Goal: Transaction & Acquisition: Purchase product/service

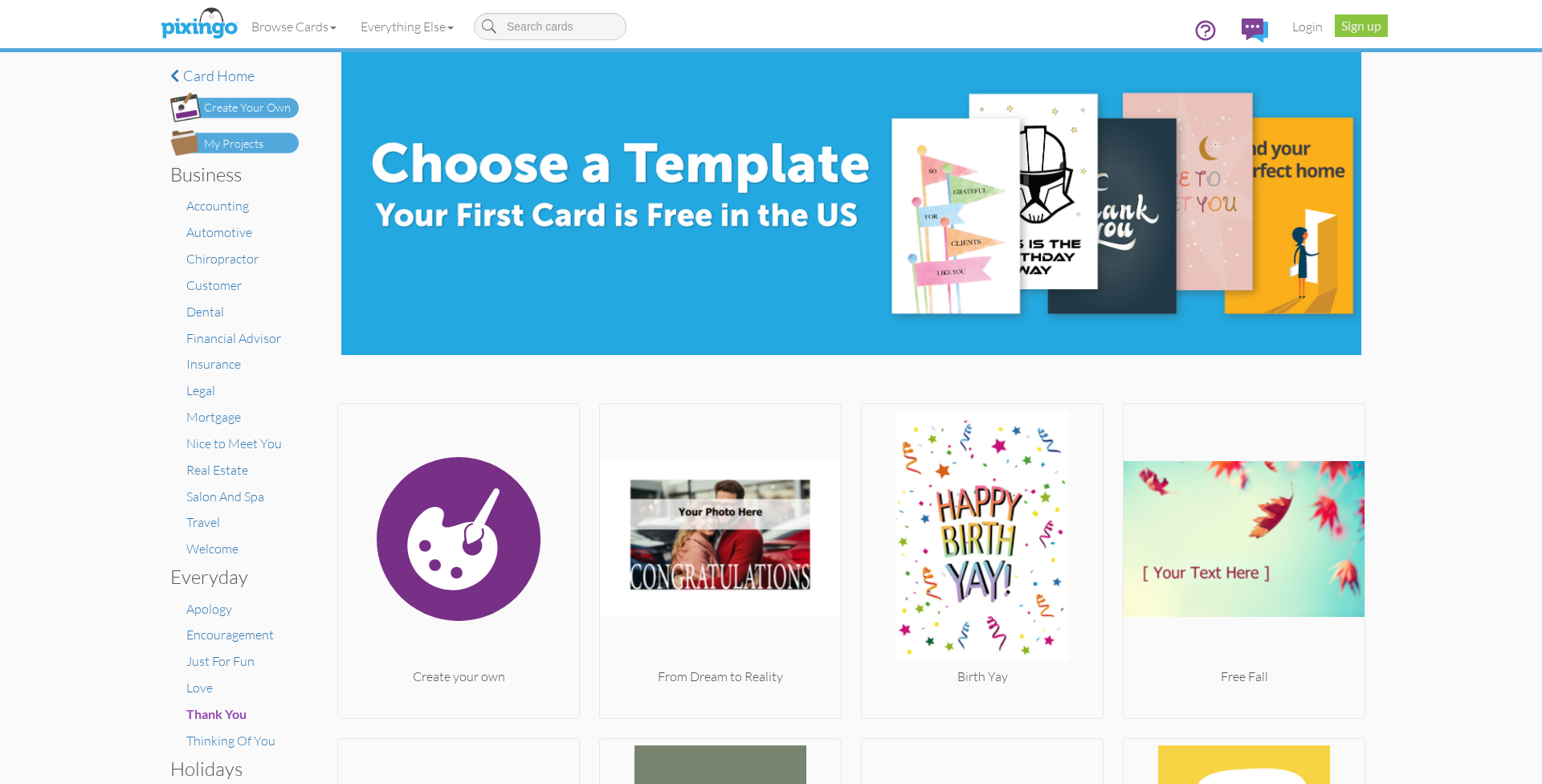
click at [1309, 27] on link "Login" at bounding box center [1307, 26] width 54 height 40
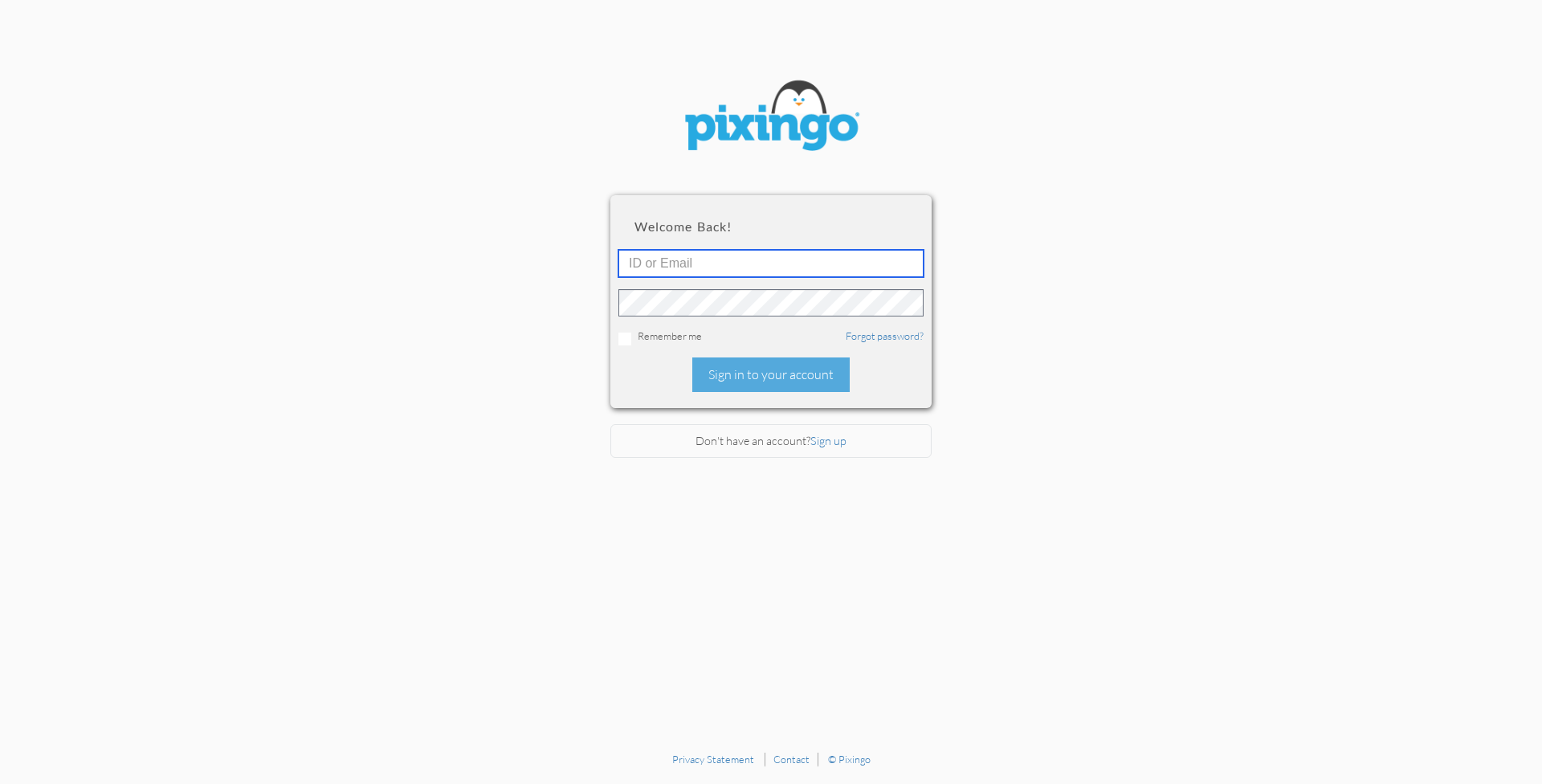
type input "[PERSON_NAME][EMAIL_ADDRESS][DOMAIN_NAME]"
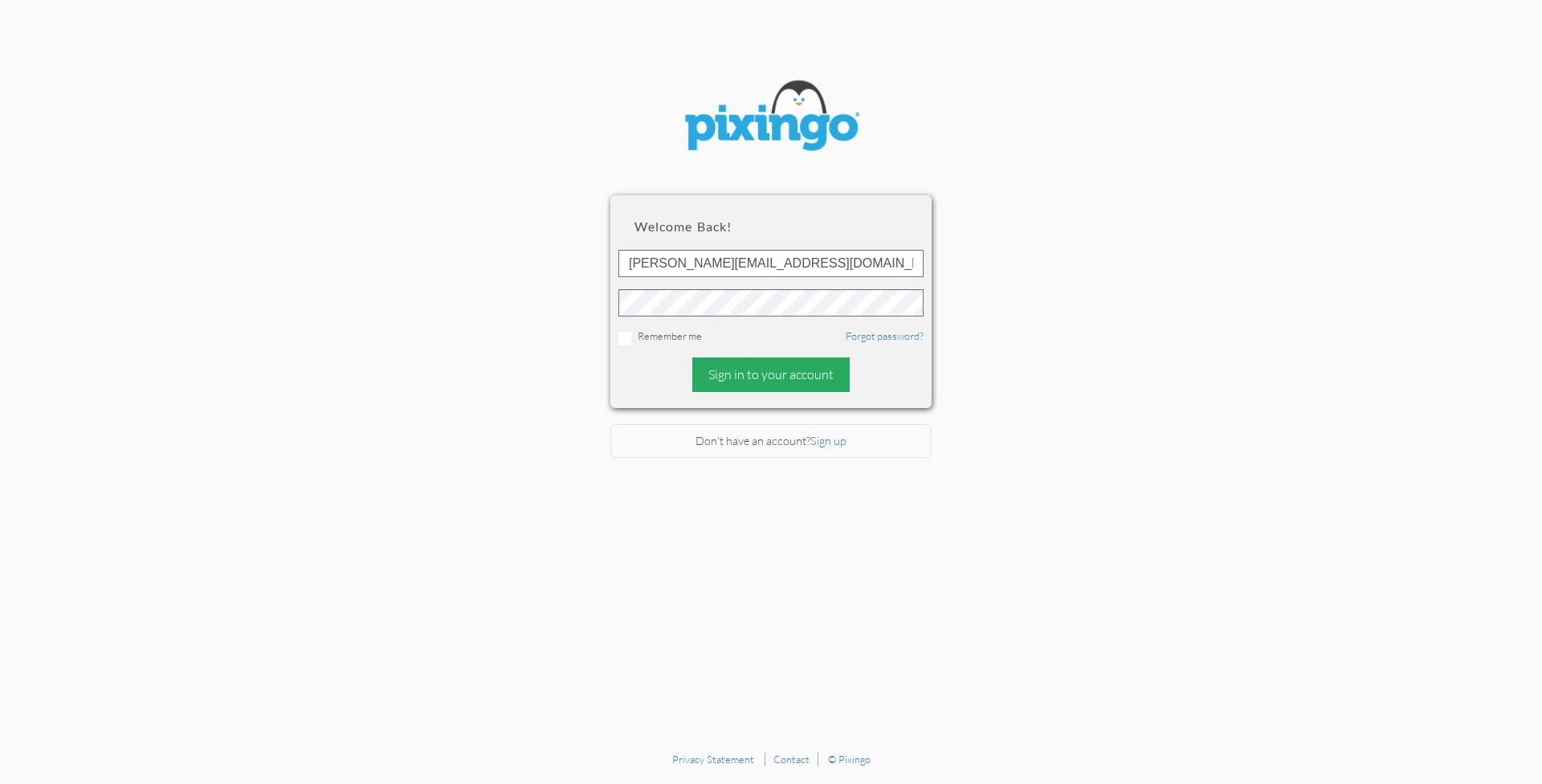
click at [750, 368] on div "Sign in to your account" at bounding box center [771, 374] width 157 height 35
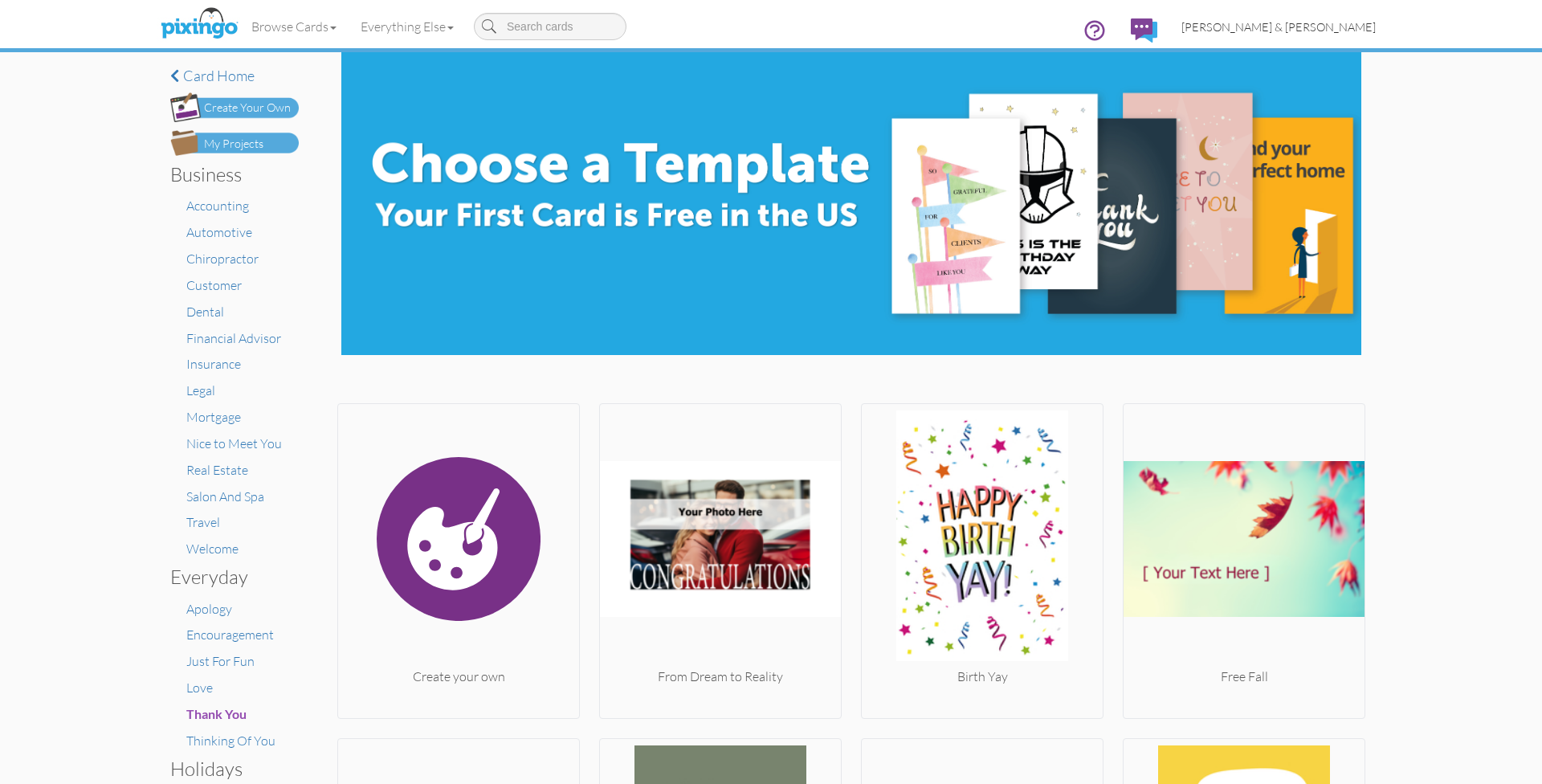
click at [1306, 24] on span "[PERSON_NAME] & [PERSON_NAME]" at bounding box center [1279, 26] width 195 height 14
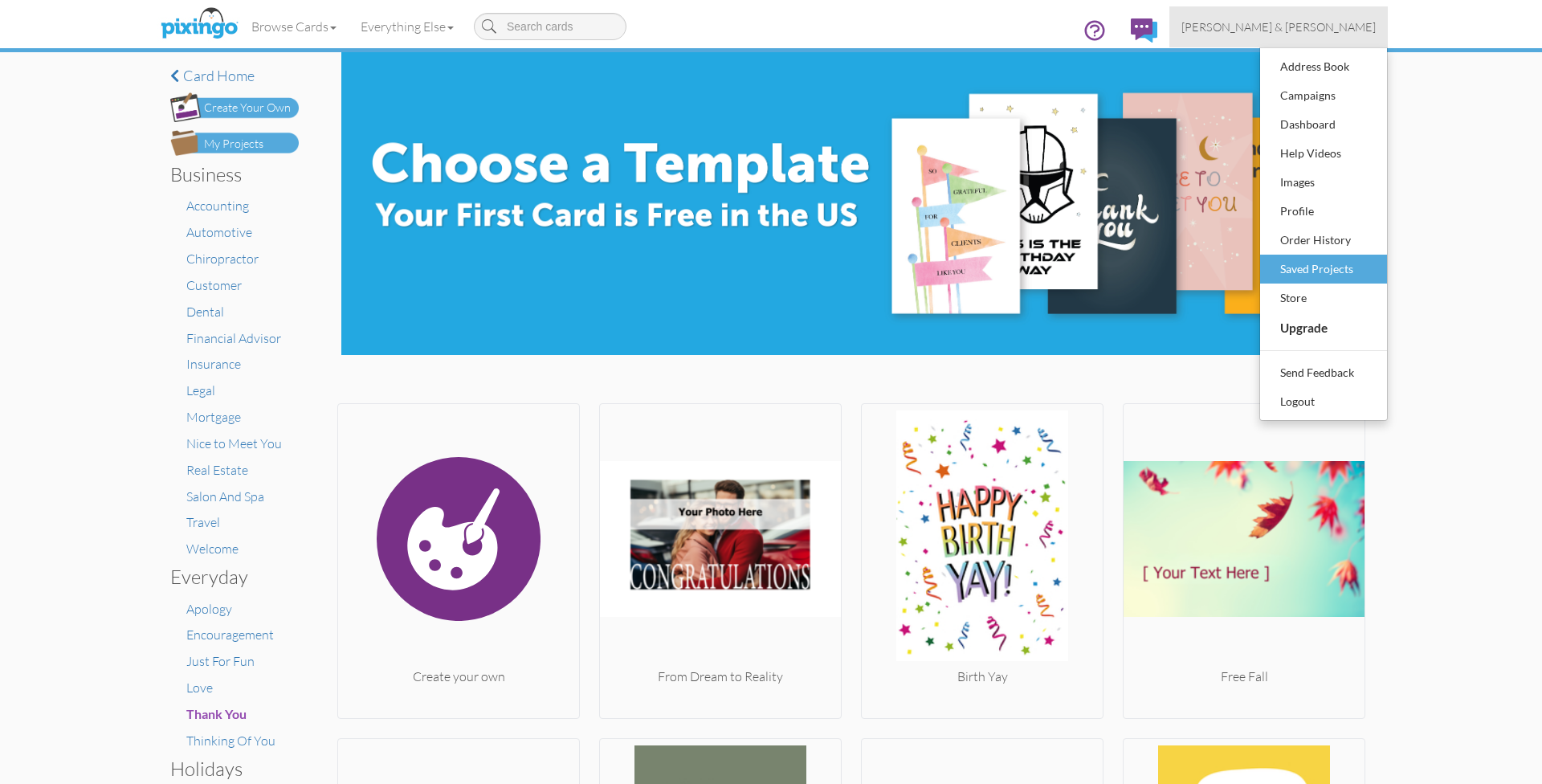
click at [1303, 264] on div "Saved Projects" at bounding box center [1323, 269] width 95 height 24
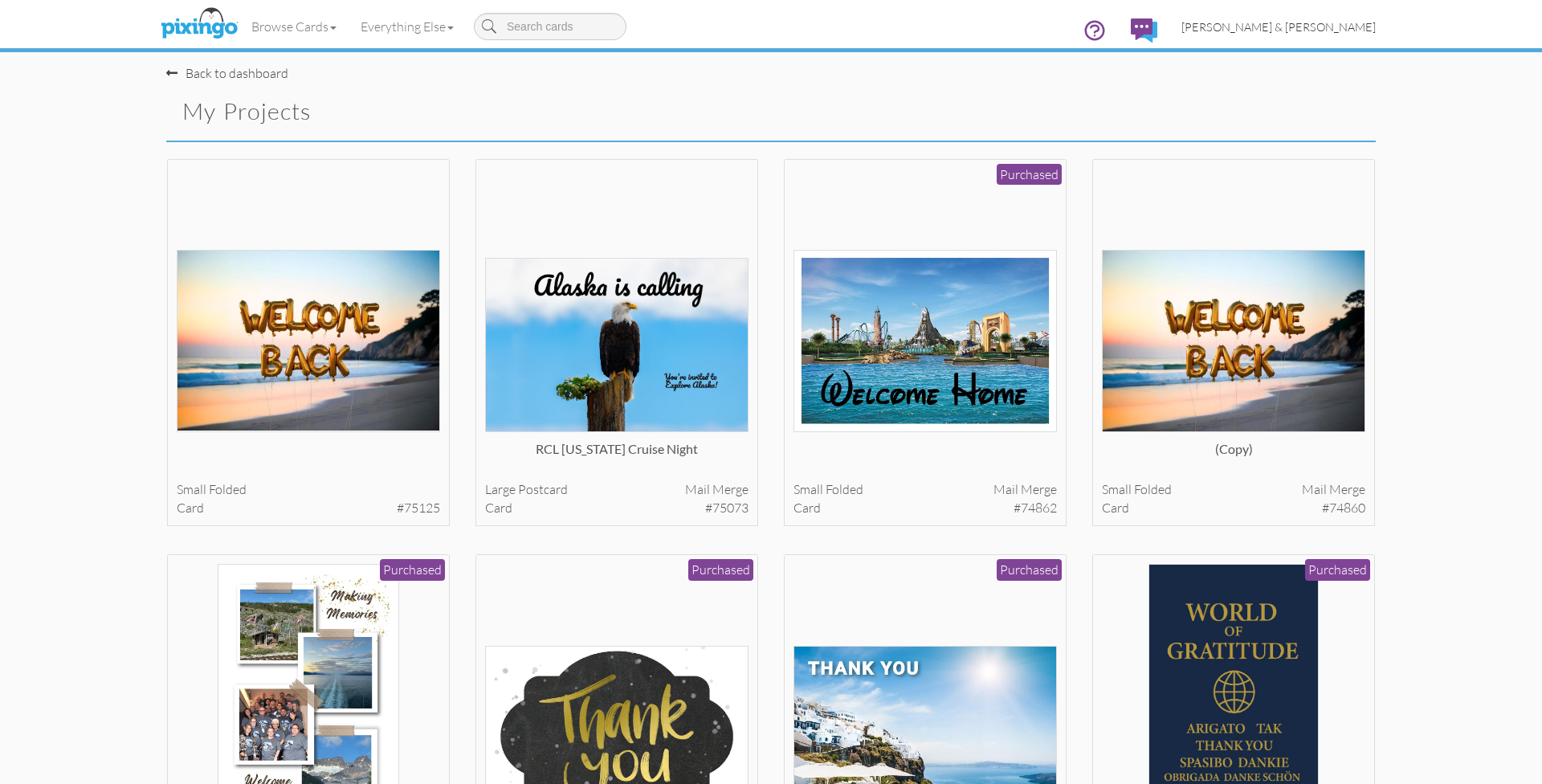
click at [1312, 25] on span "[PERSON_NAME] & [PERSON_NAME]" at bounding box center [1279, 26] width 195 height 14
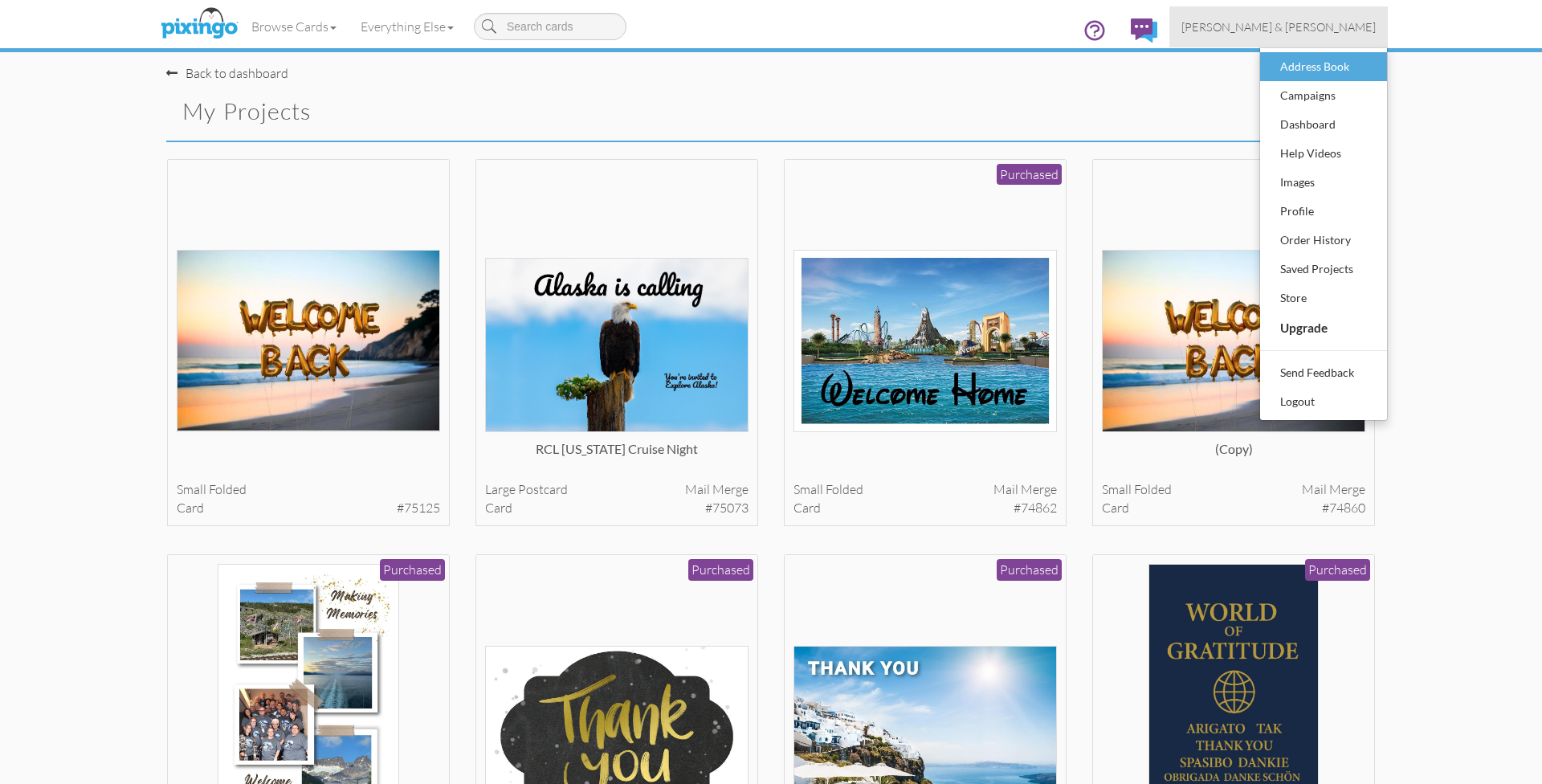
click at [1302, 65] on div "Address Book" at bounding box center [1323, 66] width 95 height 24
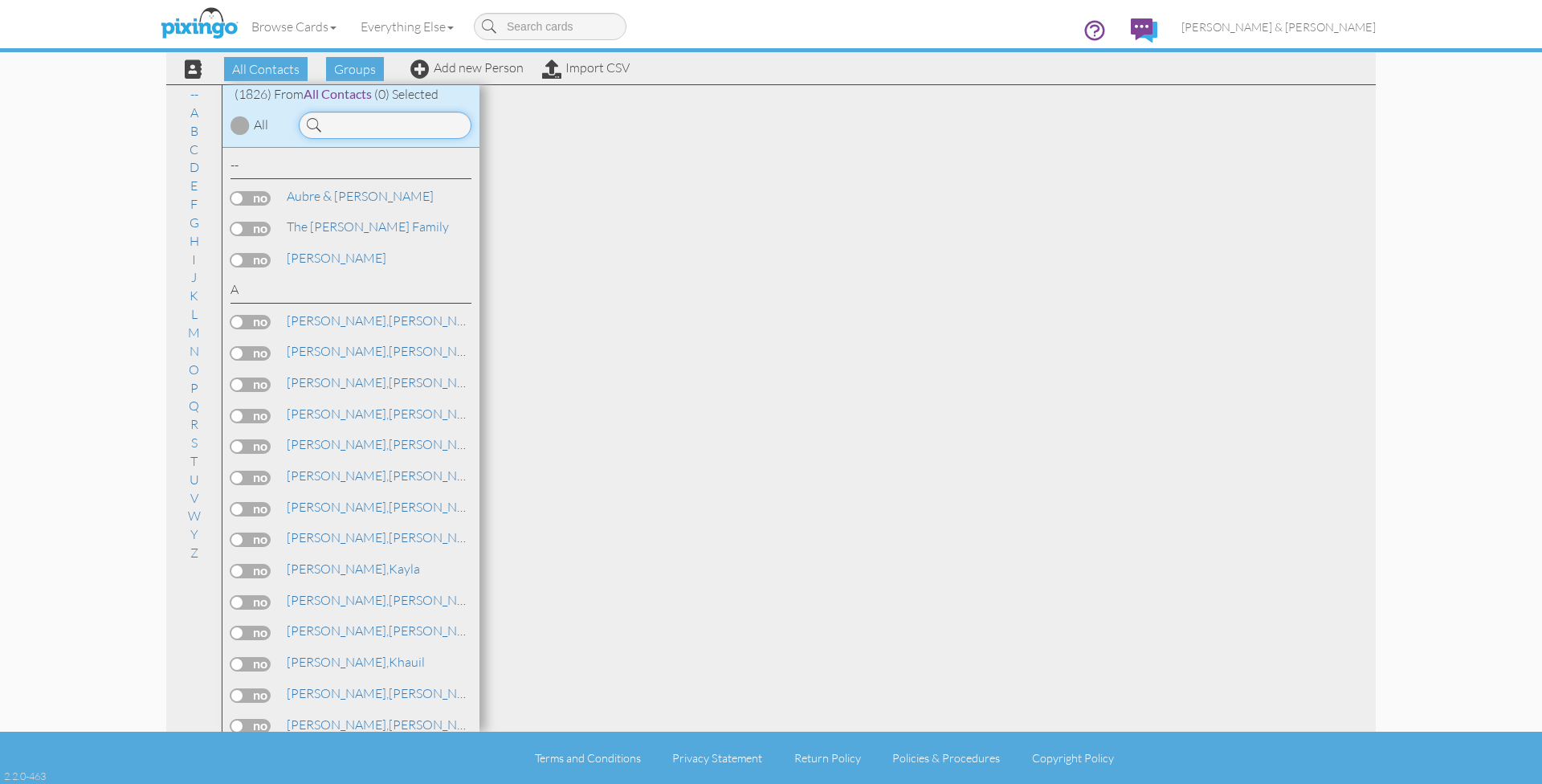
click at [398, 126] on input at bounding box center [385, 124] width 173 height 27
click at [377, 129] on input at bounding box center [385, 124] width 173 height 27
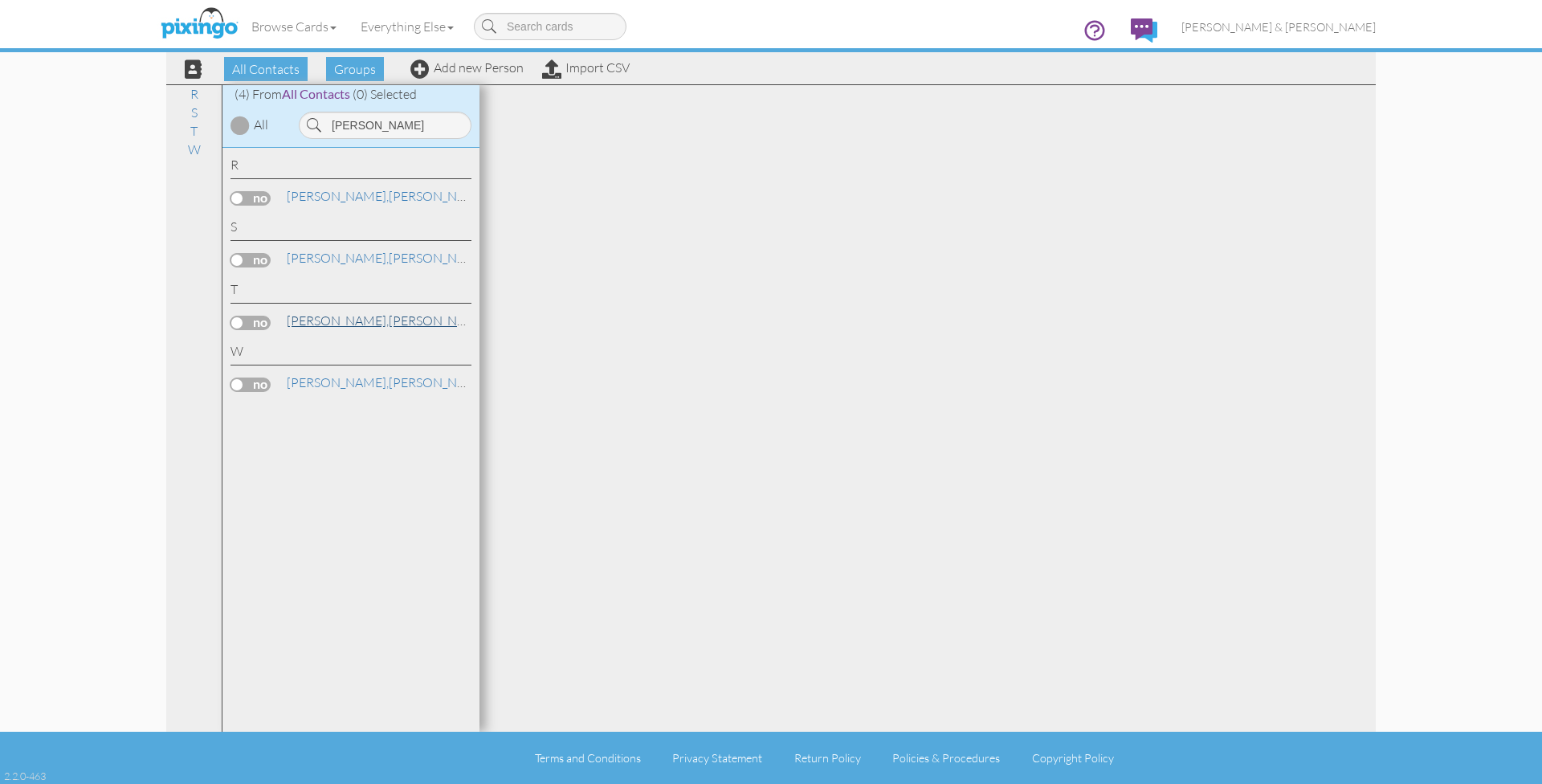
drag, startPoint x: 362, startPoint y: 154, endPoint x: 315, endPoint y: 319, distance: 171.6
click at [315, 319] on span "[PERSON_NAME]," at bounding box center [337, 320] width 102 height 16
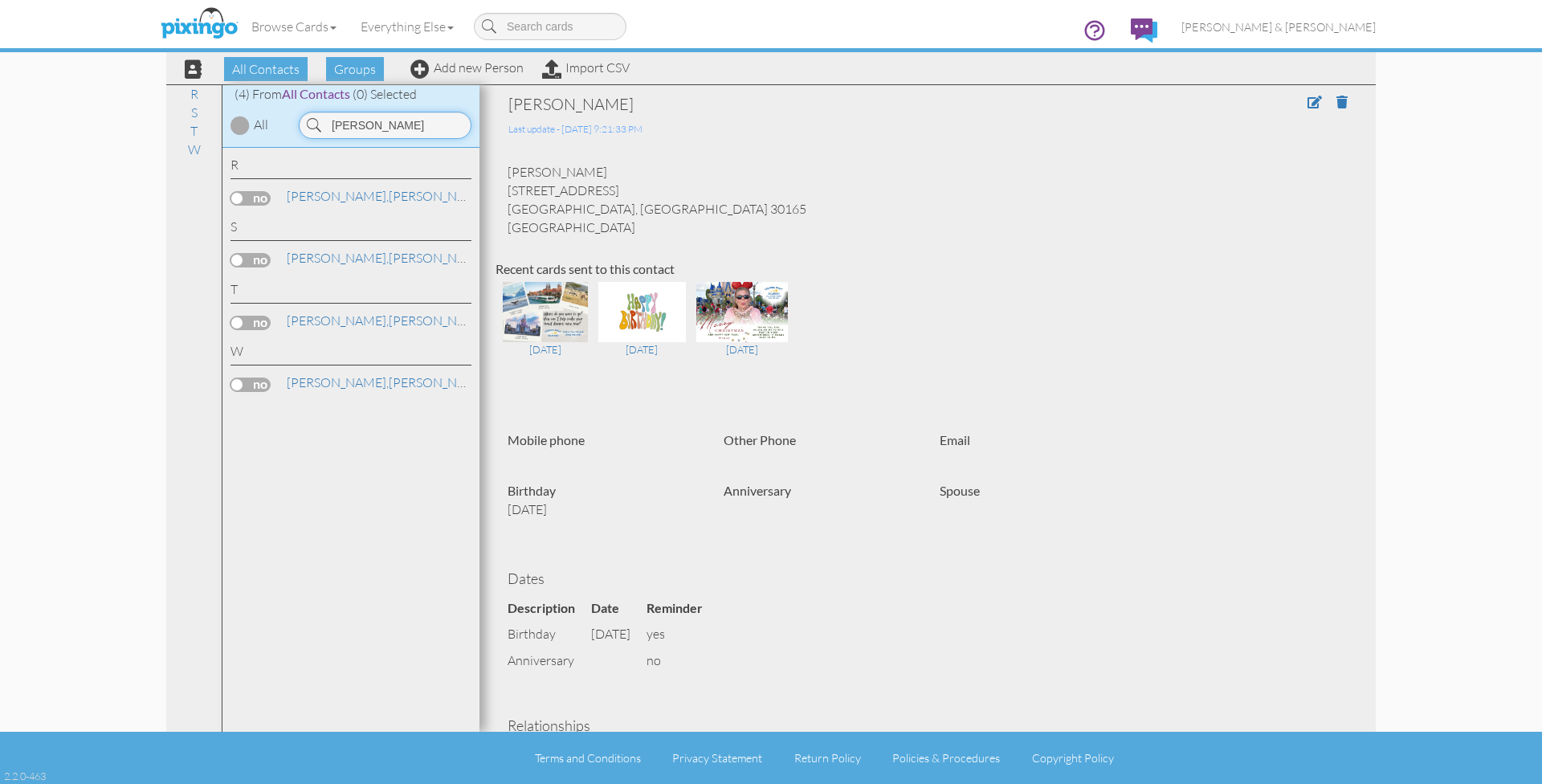
click at [390, 122] on input "[PERSON_NAME]" at bounding box center [385, 124] width 173 height 27
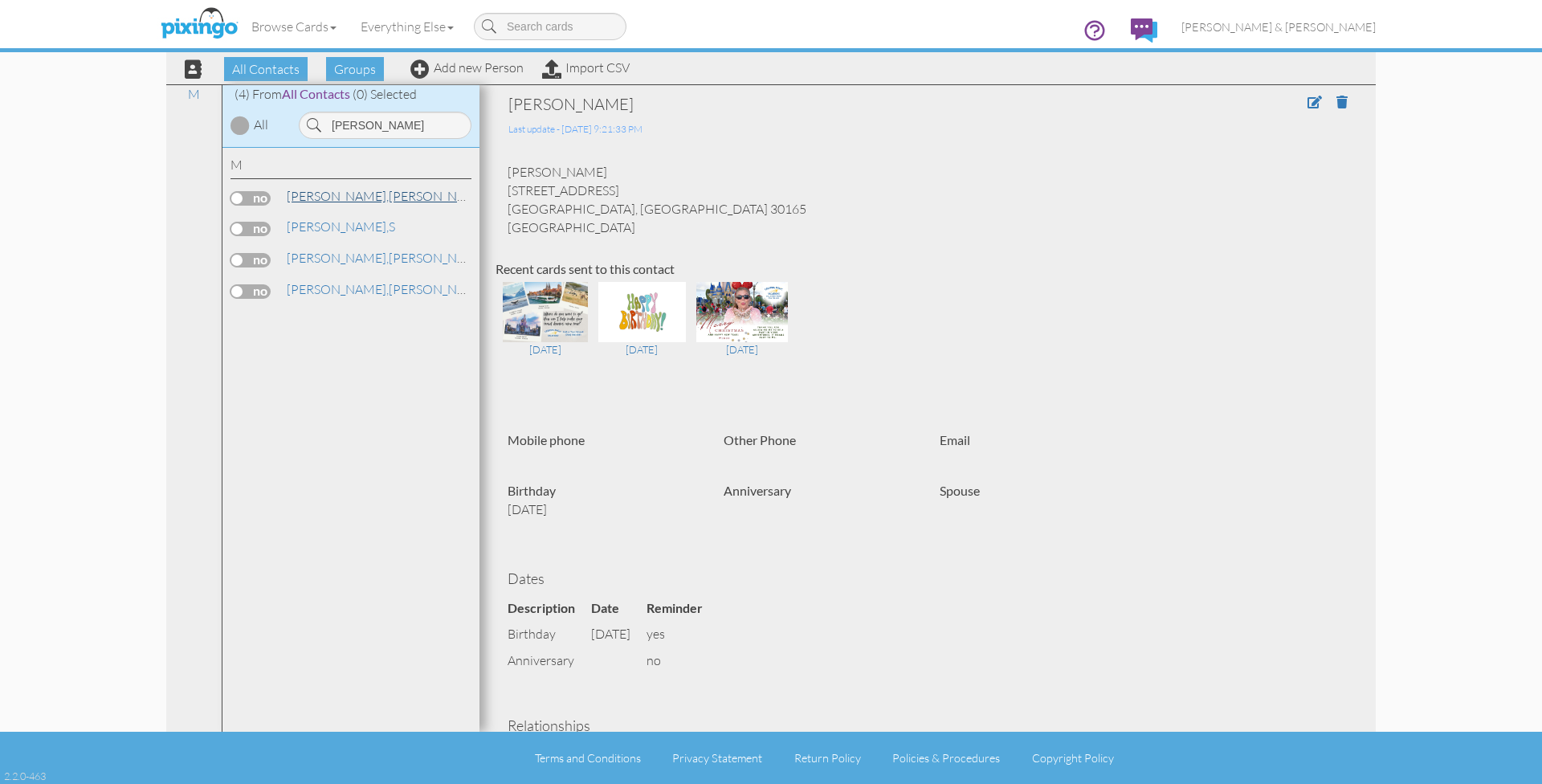
click at [307, 195] on span "[PERSON_NAME]," at bounding box center [337, 196] width 102 height 16
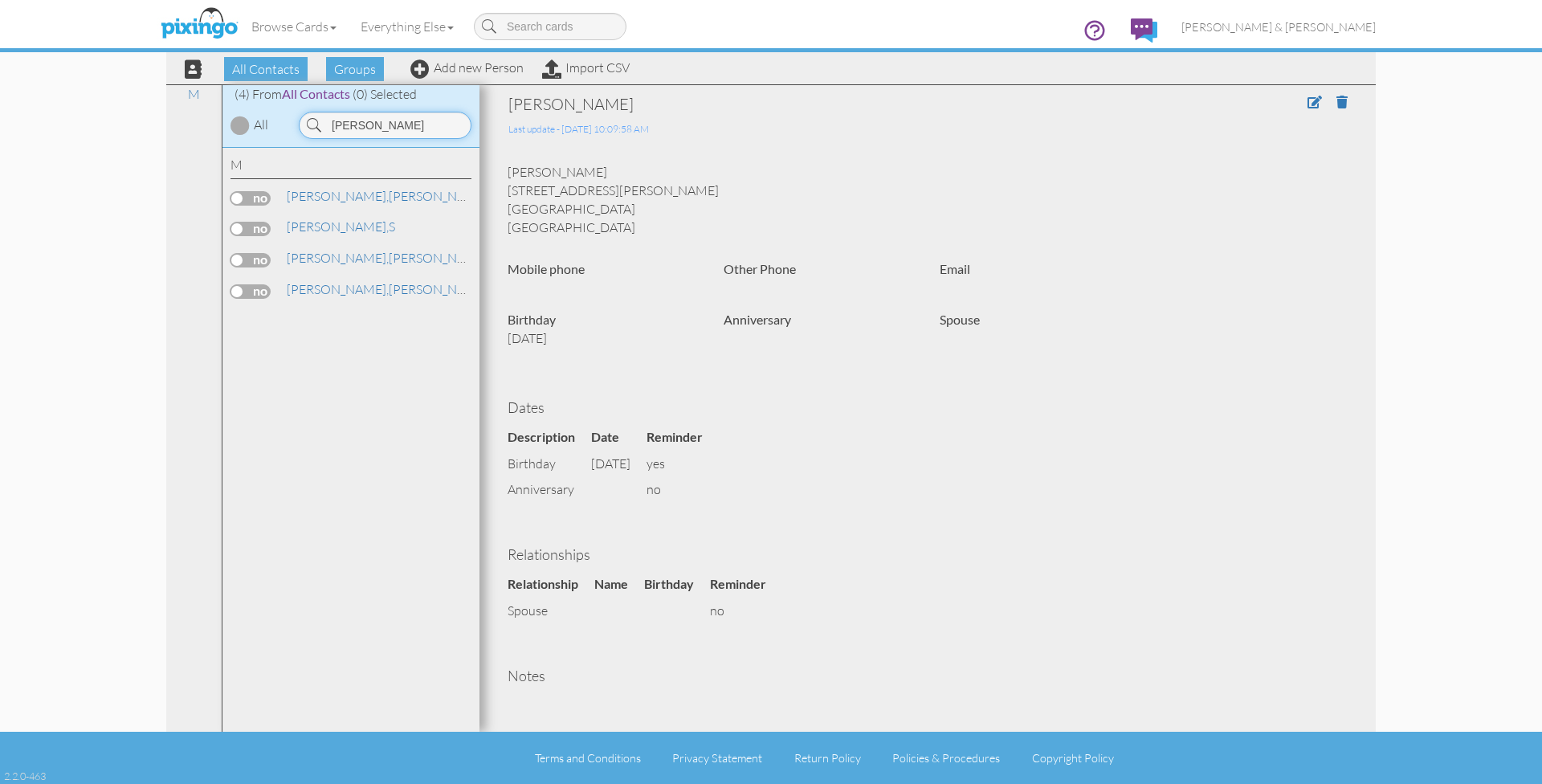
click at [383, 127] on input "[PERSON_NAME]" at bounding box center [385, 124] width 173 height 27
click at [343, 194] on link "[PERSON_NAME]" at bounding box center [357, 196] width 144 height 20
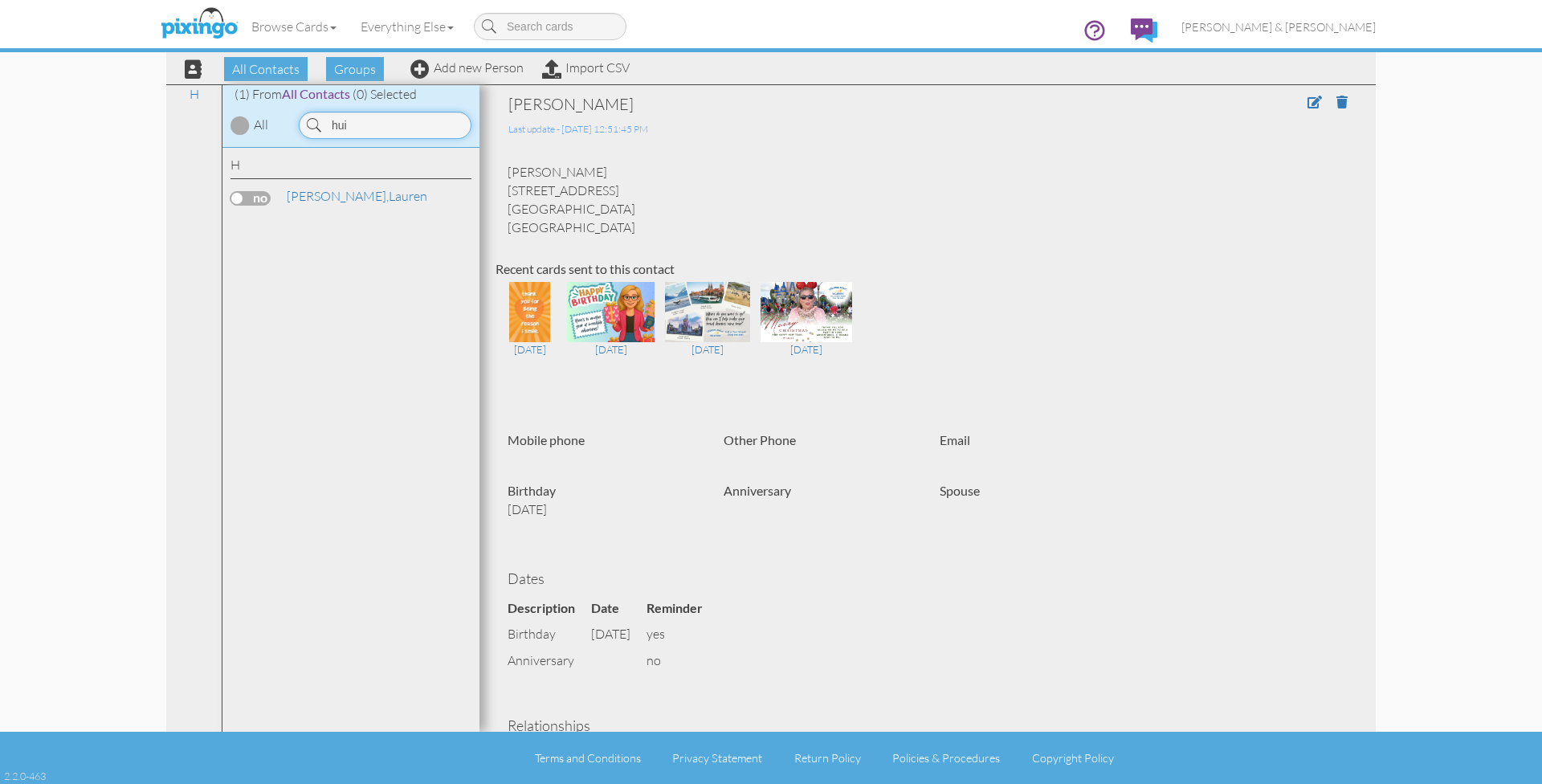
click at [399, 124] on input "hui" at bounding box center [385, 124] width 173 height 27
type input "[PERSON_NAME]"
click at [324, 195] on span "[PERSON_NAME]," at bounding box center [337, 196] width 102 height 16
click at [1297, 29] on span "[PERSON_NAME] & [PERSON_NAME]" at bounding box center [1279, 26] width 195 height 14
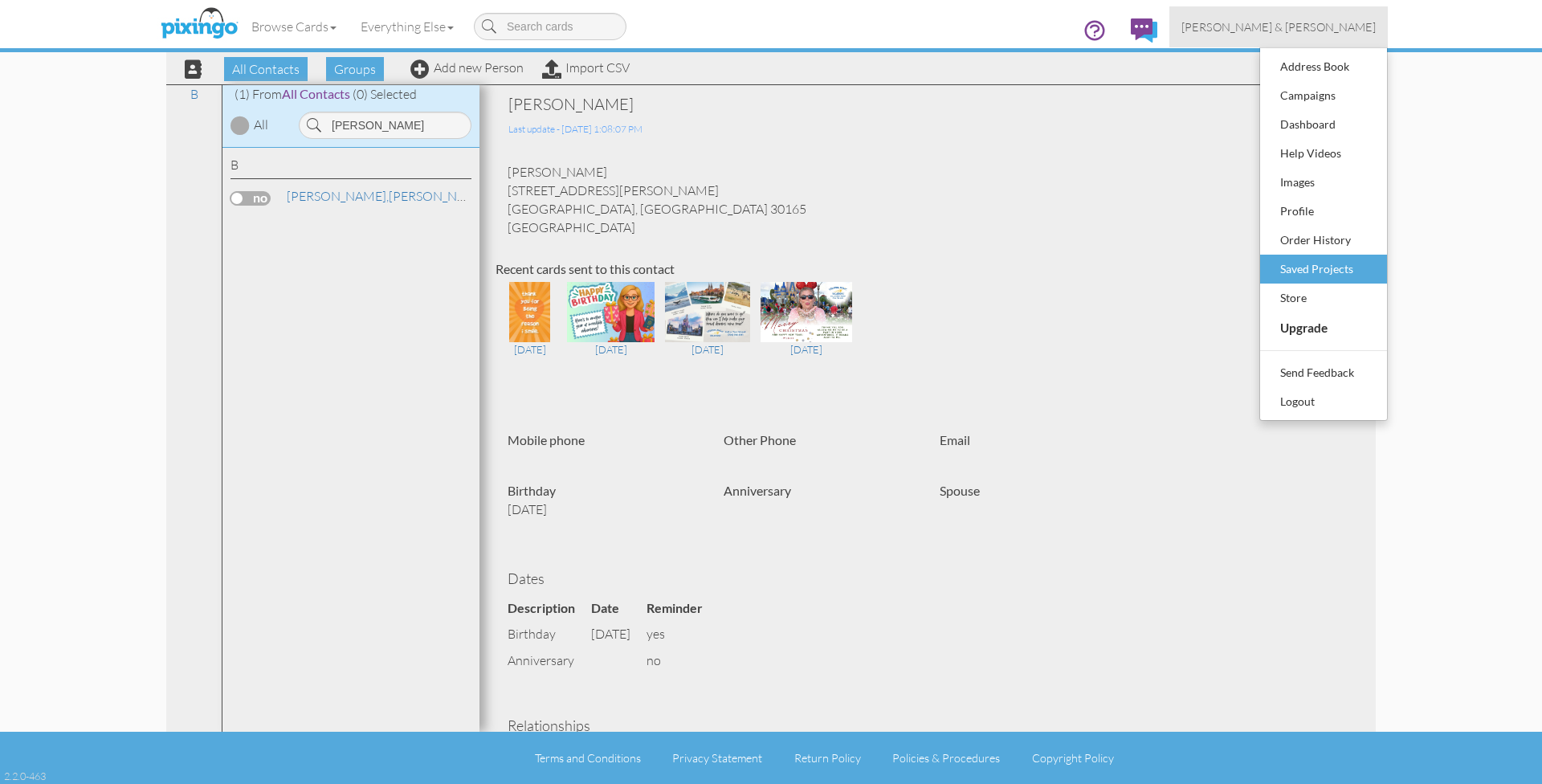
click at [1308, 264] on div "Saved Projects" at bounding box center [1323, 269] width 95 height 24
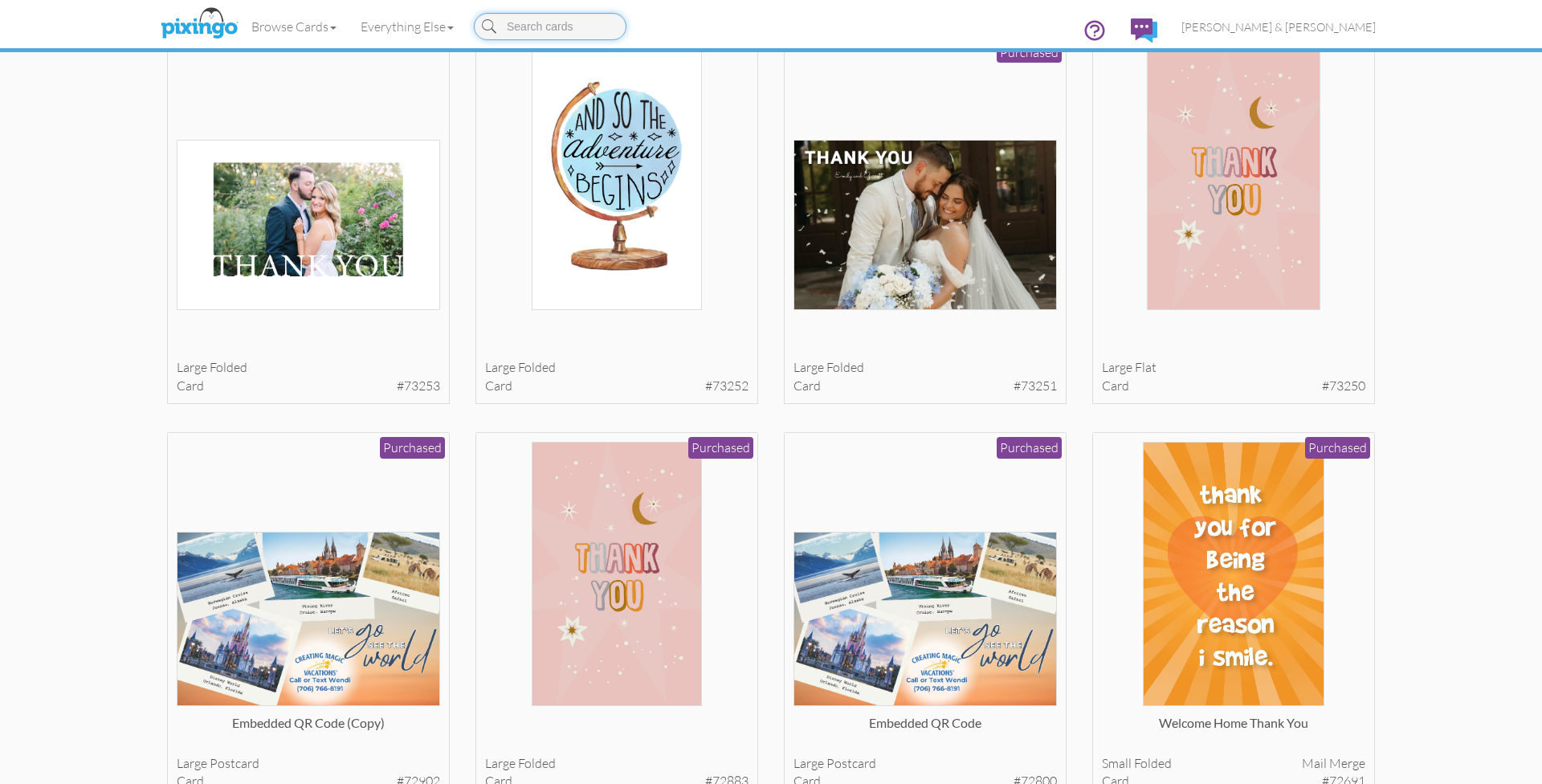
scroll to position [1716, 0]
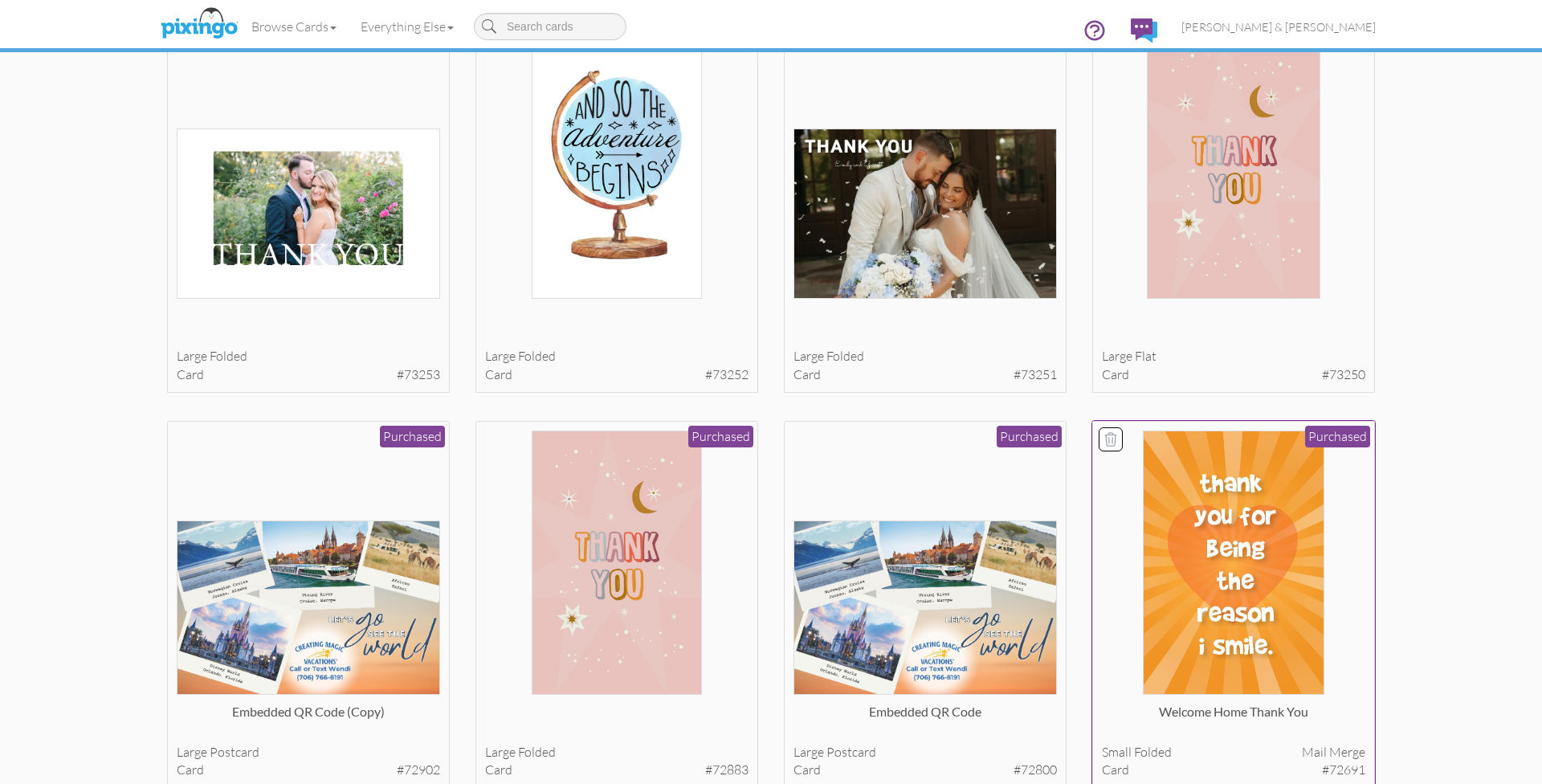
click at [1207, 545] on img at bounding box center [1234, 562] width 182 height 264
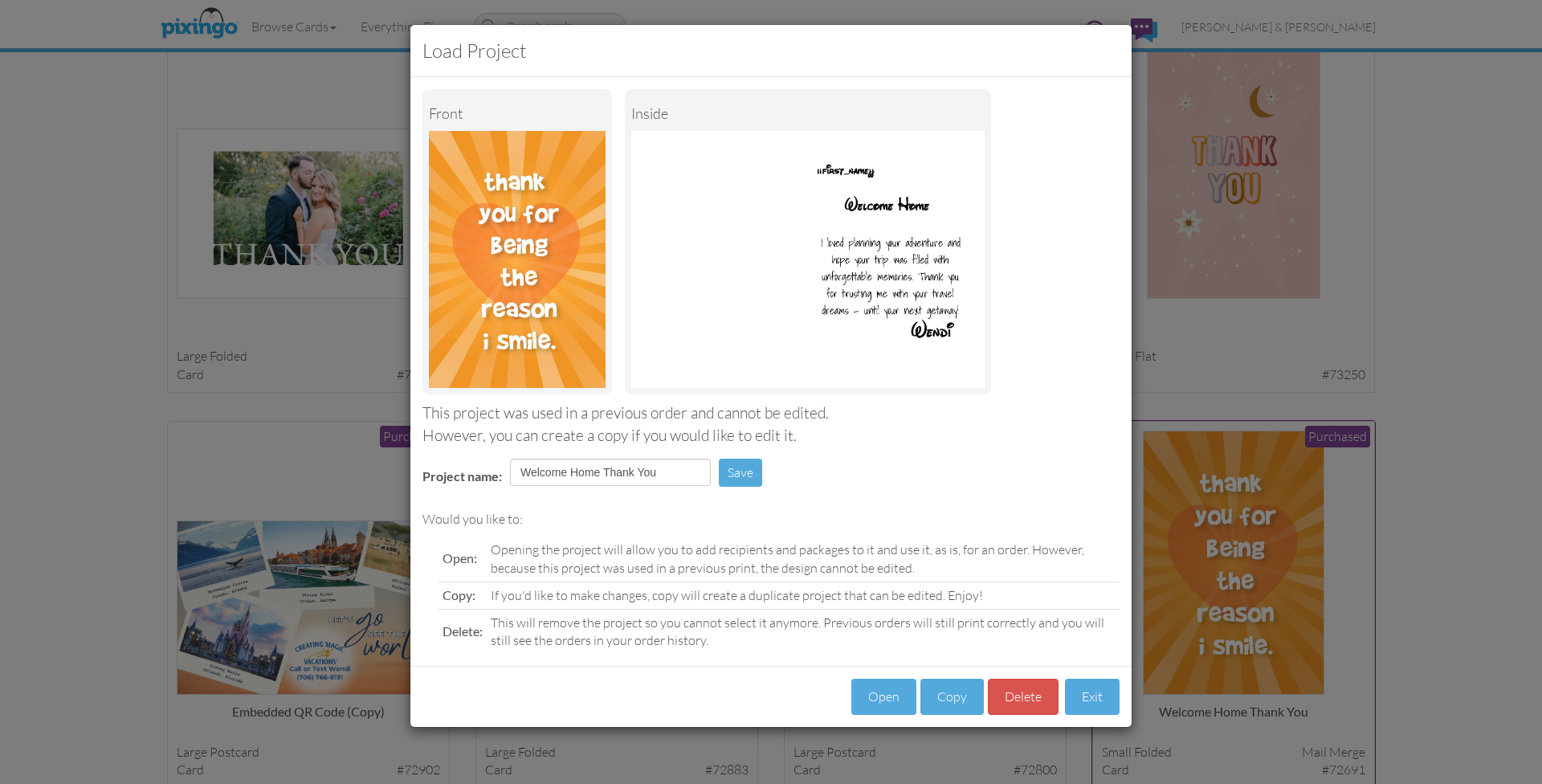
click at [882, 688] on button "Open" at bounding box center [884, 696] width 65 height 36
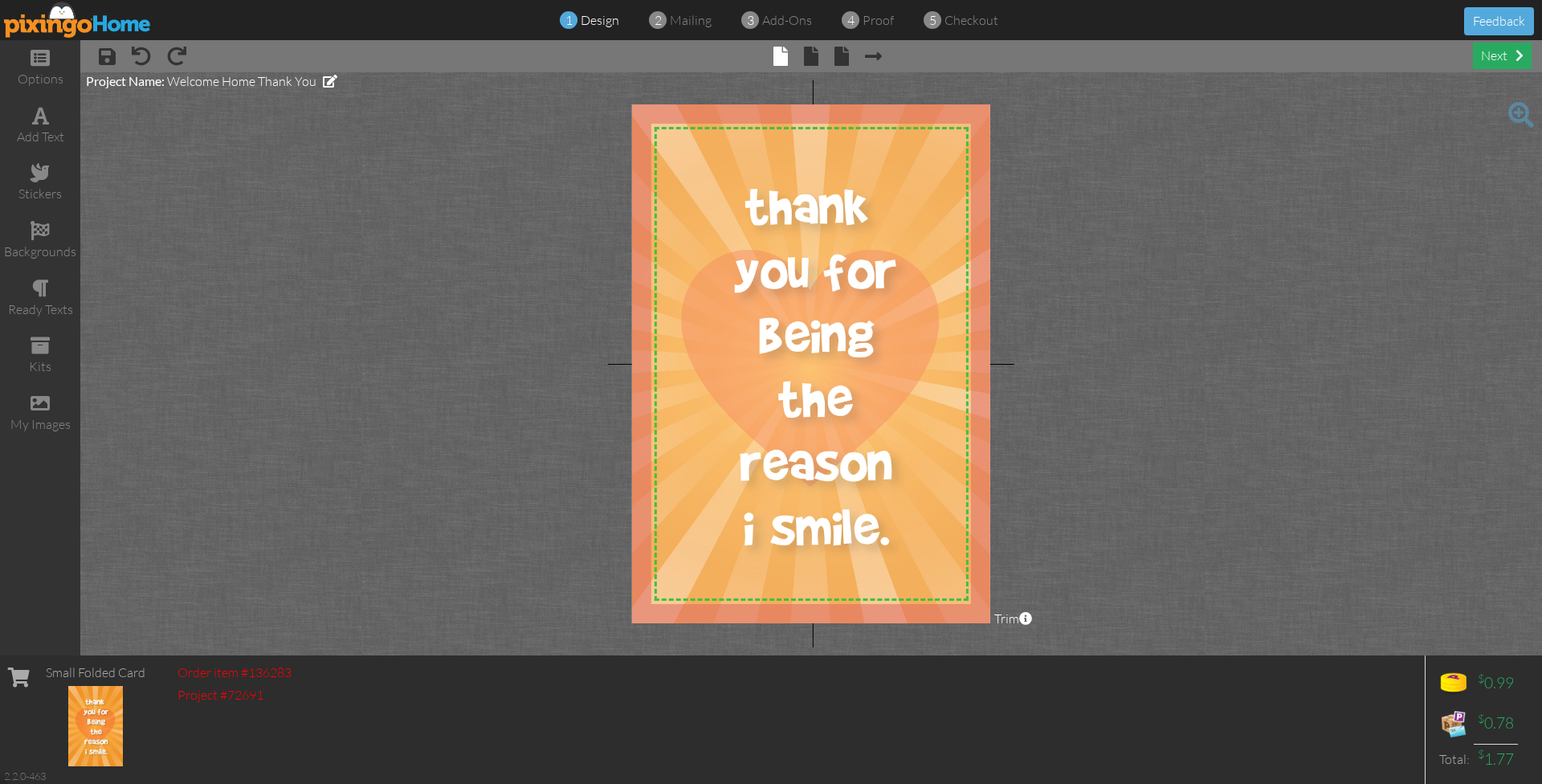
click at [1493, 56] on div "next" at bounding box center [1502, 55] width 59 height 26
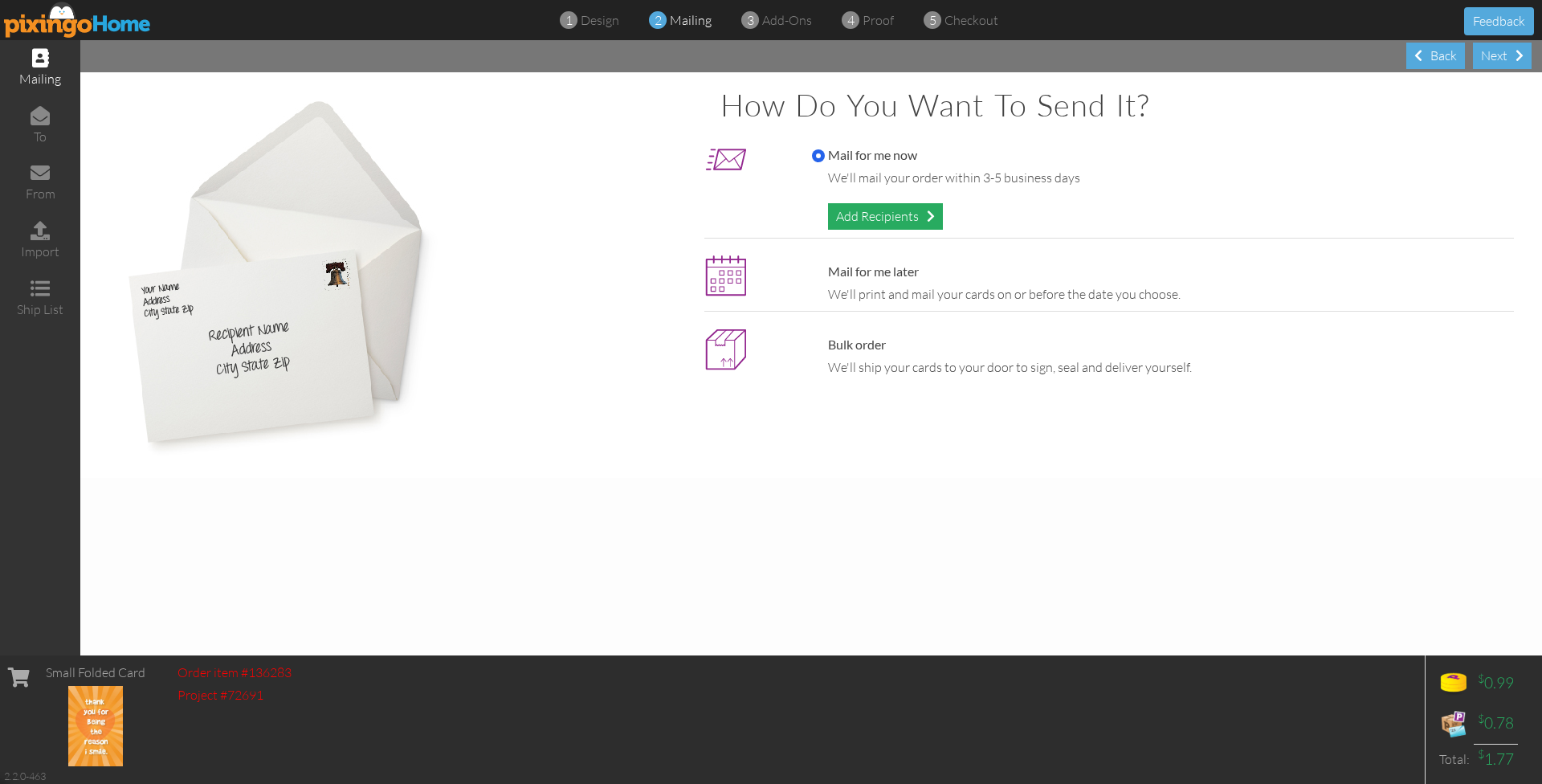
click at [888, 214] on div "Add Recipients" at bounding box center [885, 216] width 115 height 26
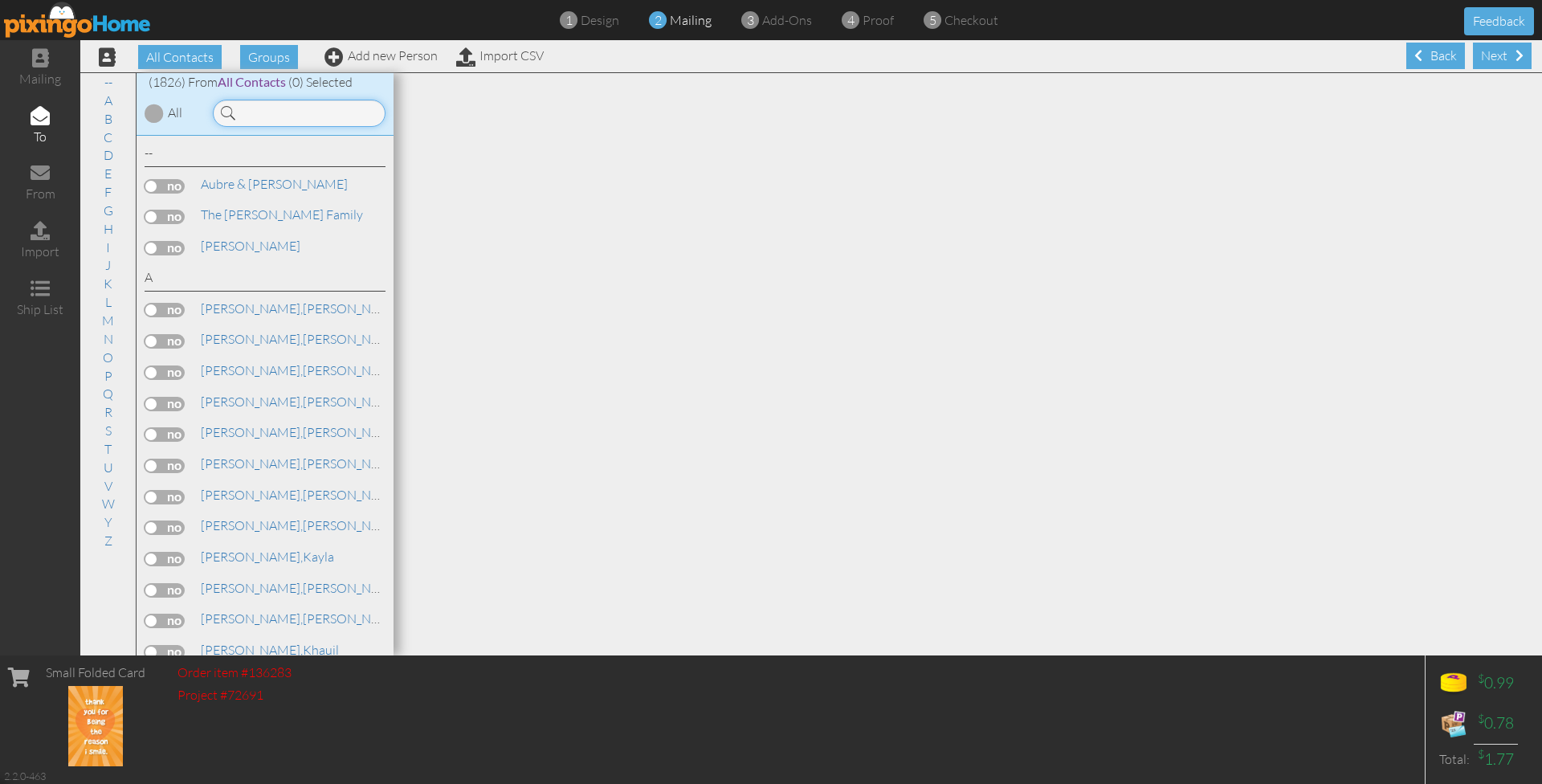
drag, startPoint x: 287, startPoint y: 110, endPoint x: 270, endPoint y: 114, distance: 17.5
click at [287, 110] on input at bounding box center [298, 112] width 173 height 27
click at [270, 114] on input at bounding box center [298, 112] width 173 height 27
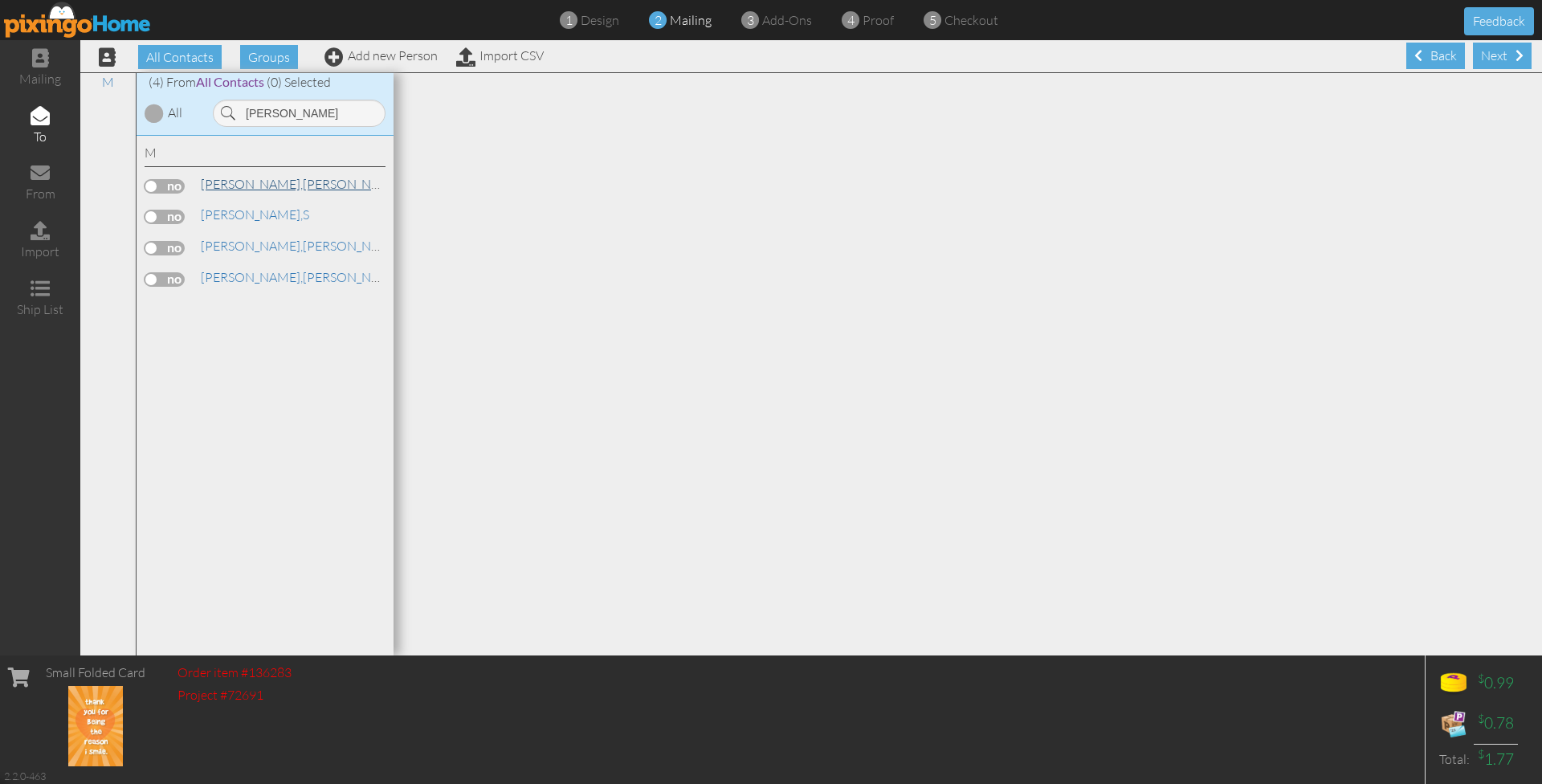
click at [230, 187] on span "[PERSON_NAME]," at bounding box center [252, 183] width 102 height 16
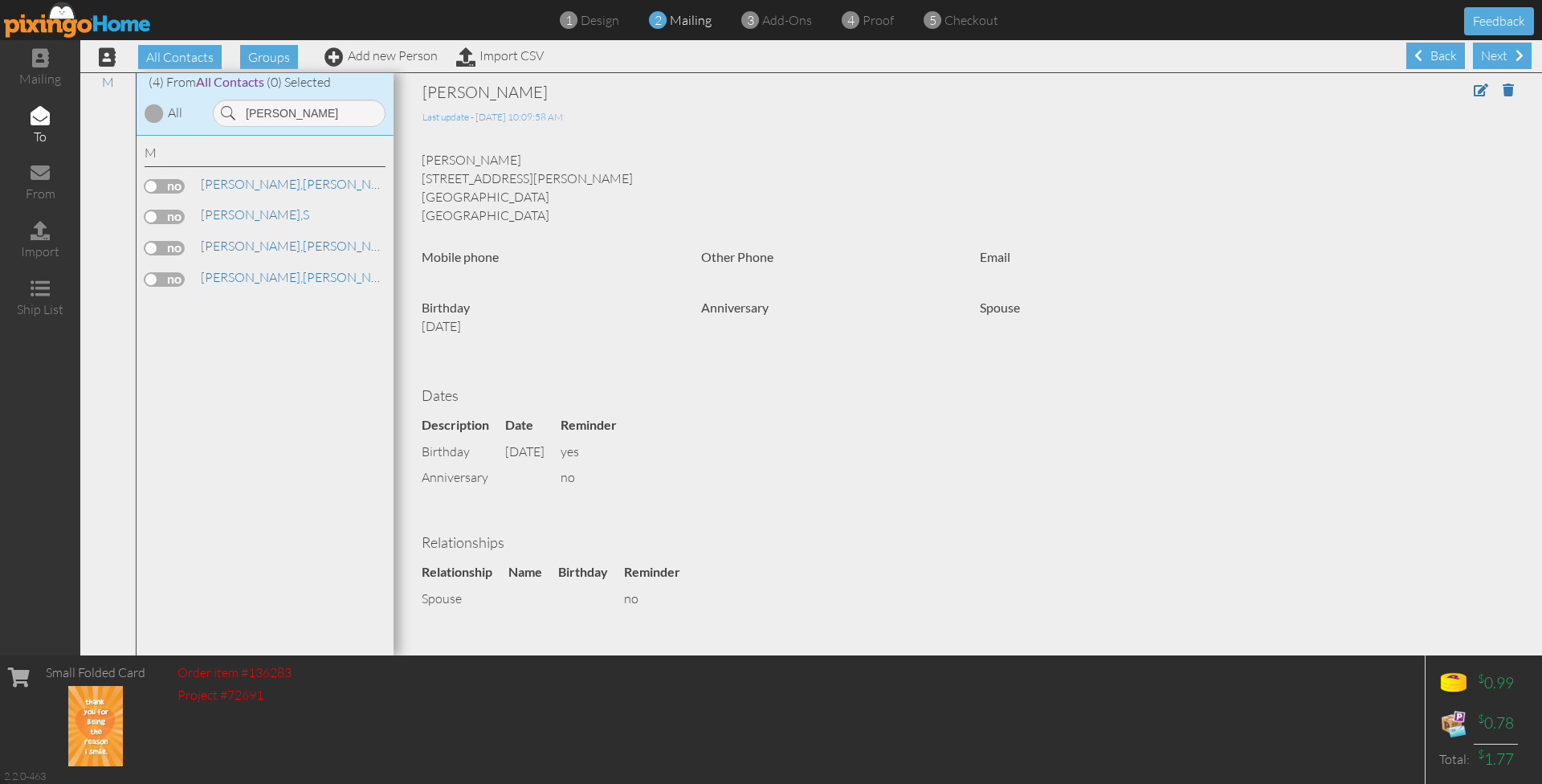
click at [180, 181] on label at bounding box center [165, 185] width 40 height 14
click at [0, 0] on input "checkbox" at bounding box center [0, 0] width 0 height 0
click at [279, 113] on input "[PERSON_NAME]" at bounding box center [298, 112] width 173 height 27
click at [278, 113] on input "[PERSON_NAME]" at bounding box center [298, 112] width 173 height 27
type input "[PERSON_NAME]"
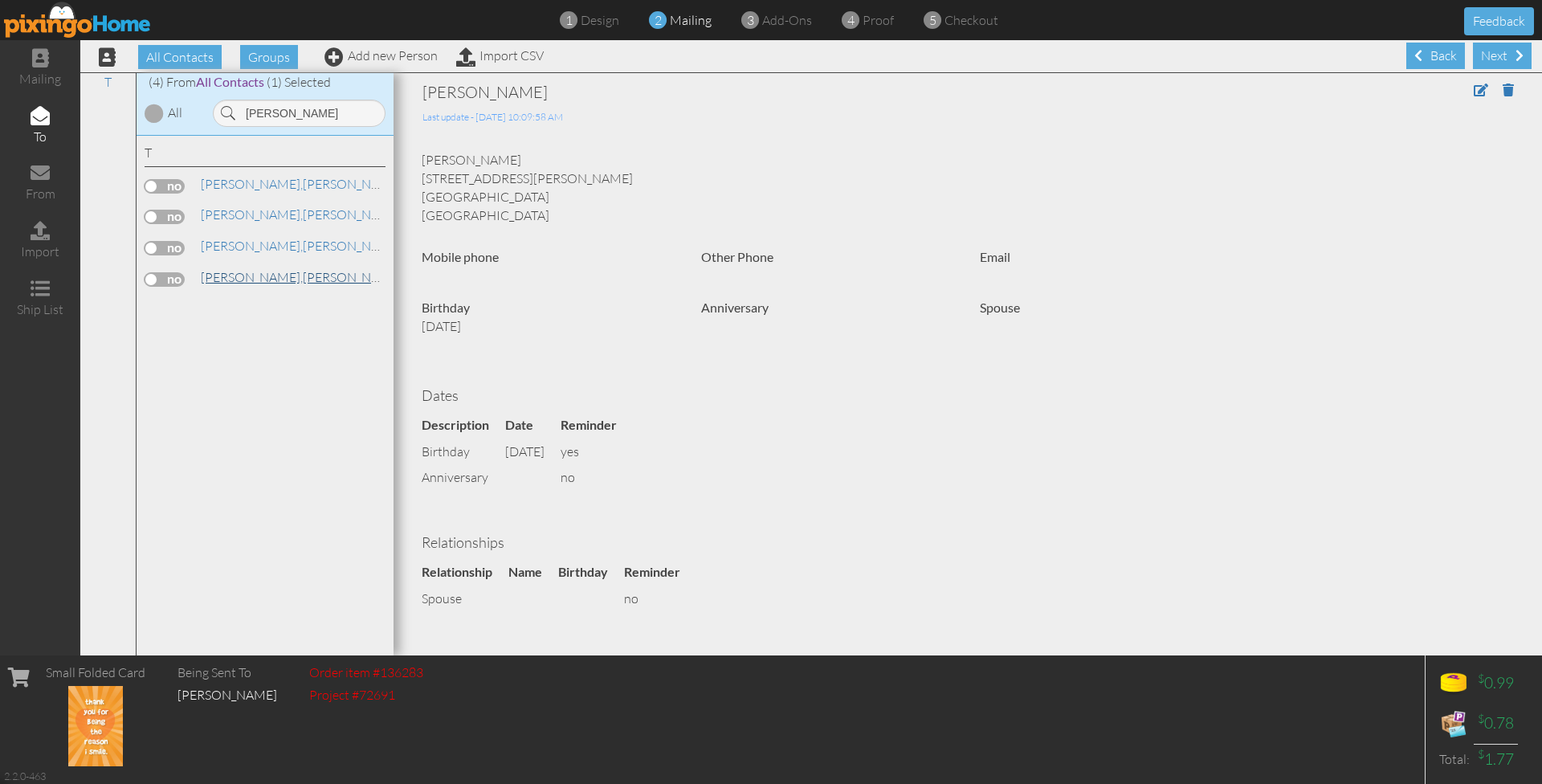
click at [220, 275] on span "[PERSON_NAME]," at bounding box center [252, 277] width 102 height 16
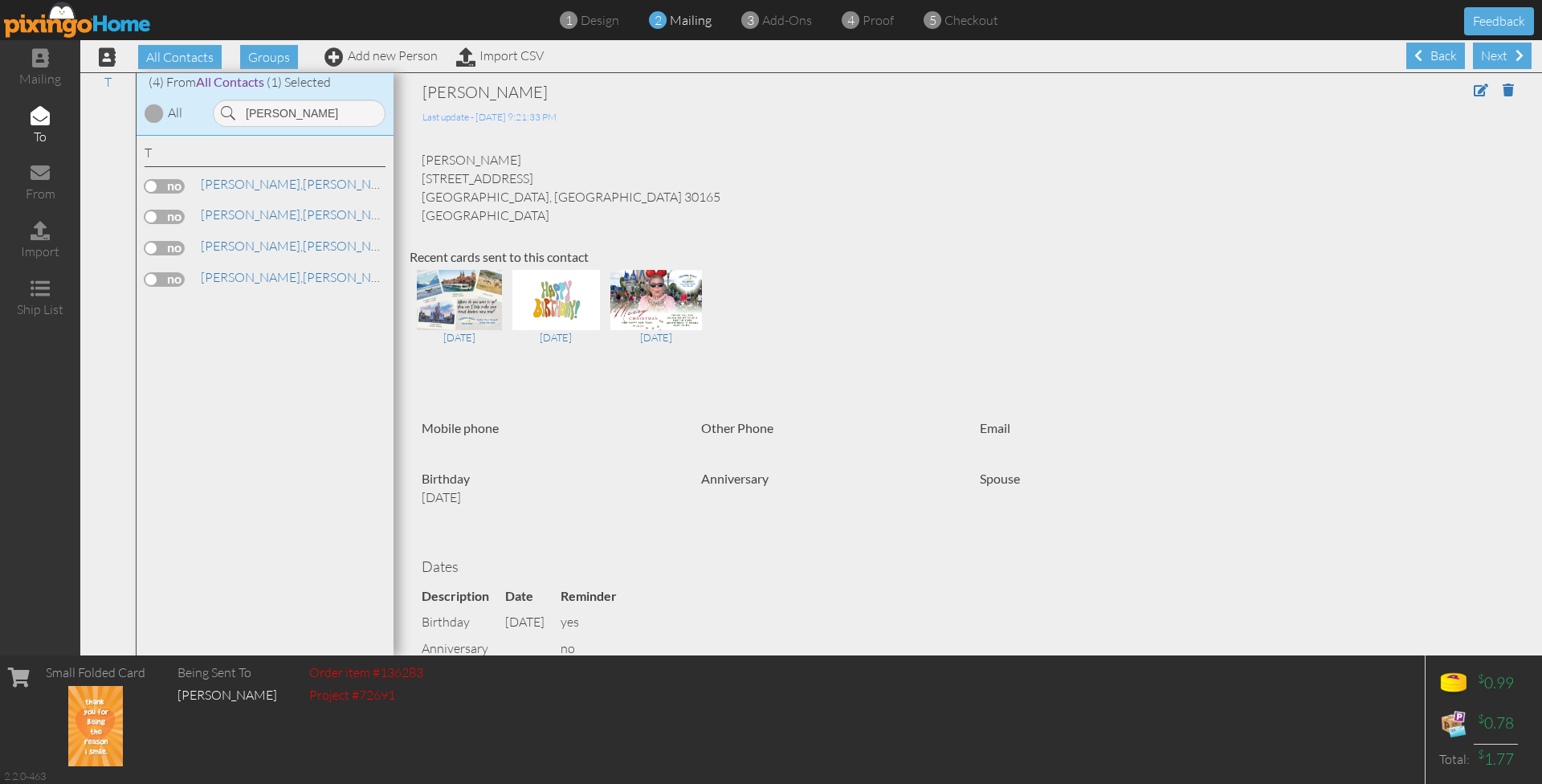
click at [173, 272] on label at bounding box center [165, 279] width 40 height 14
click at [0, 0] on input "checkbox" at bounding box center [0, 0] width 0 height 0
click at [1493, 59] on div "Next" at bounding box center [1502, 55] width 59 height 26
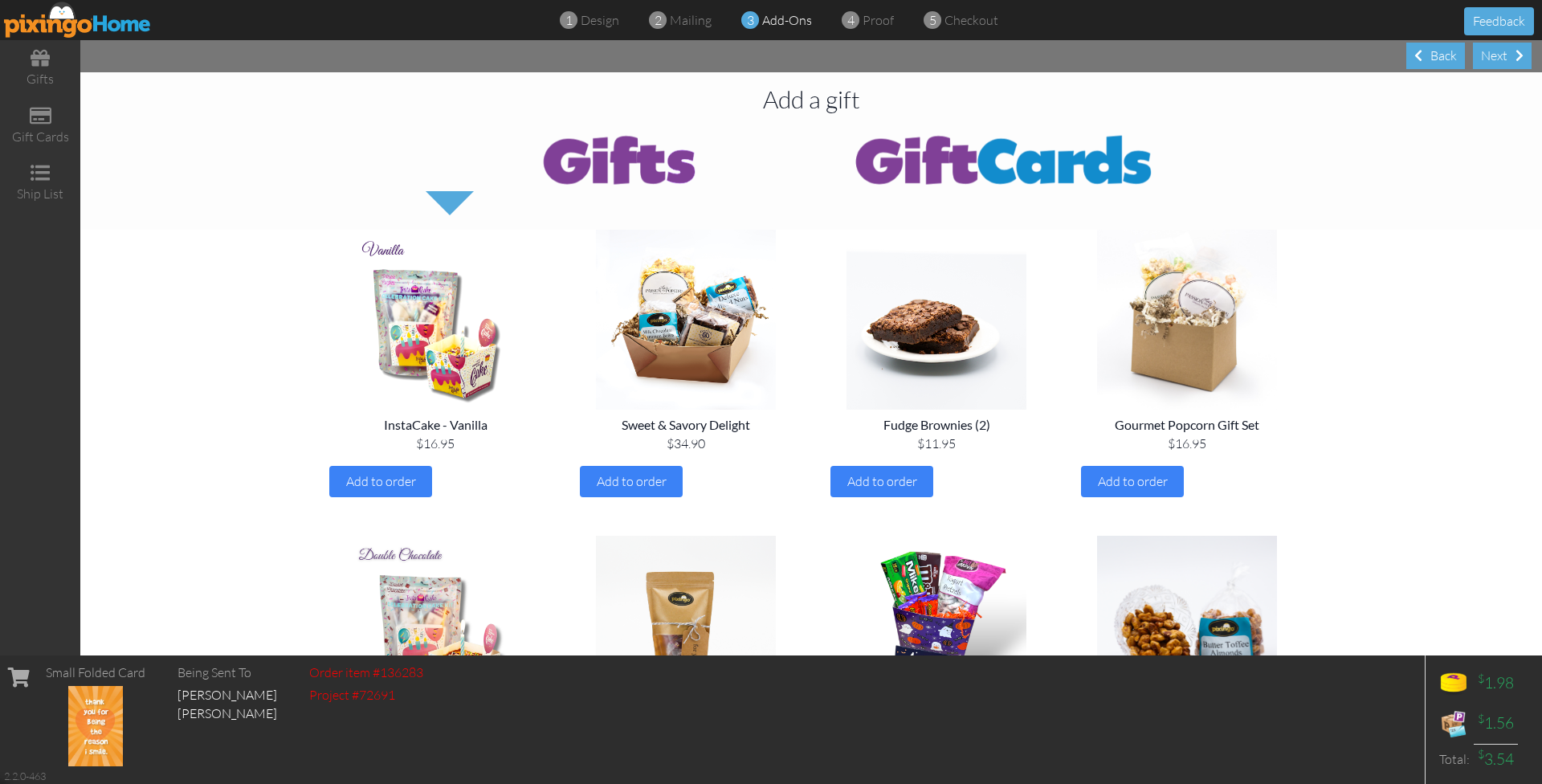
click at [1493, 59] on div "Next" at bounding box center [1502, 55] width 59 height 26
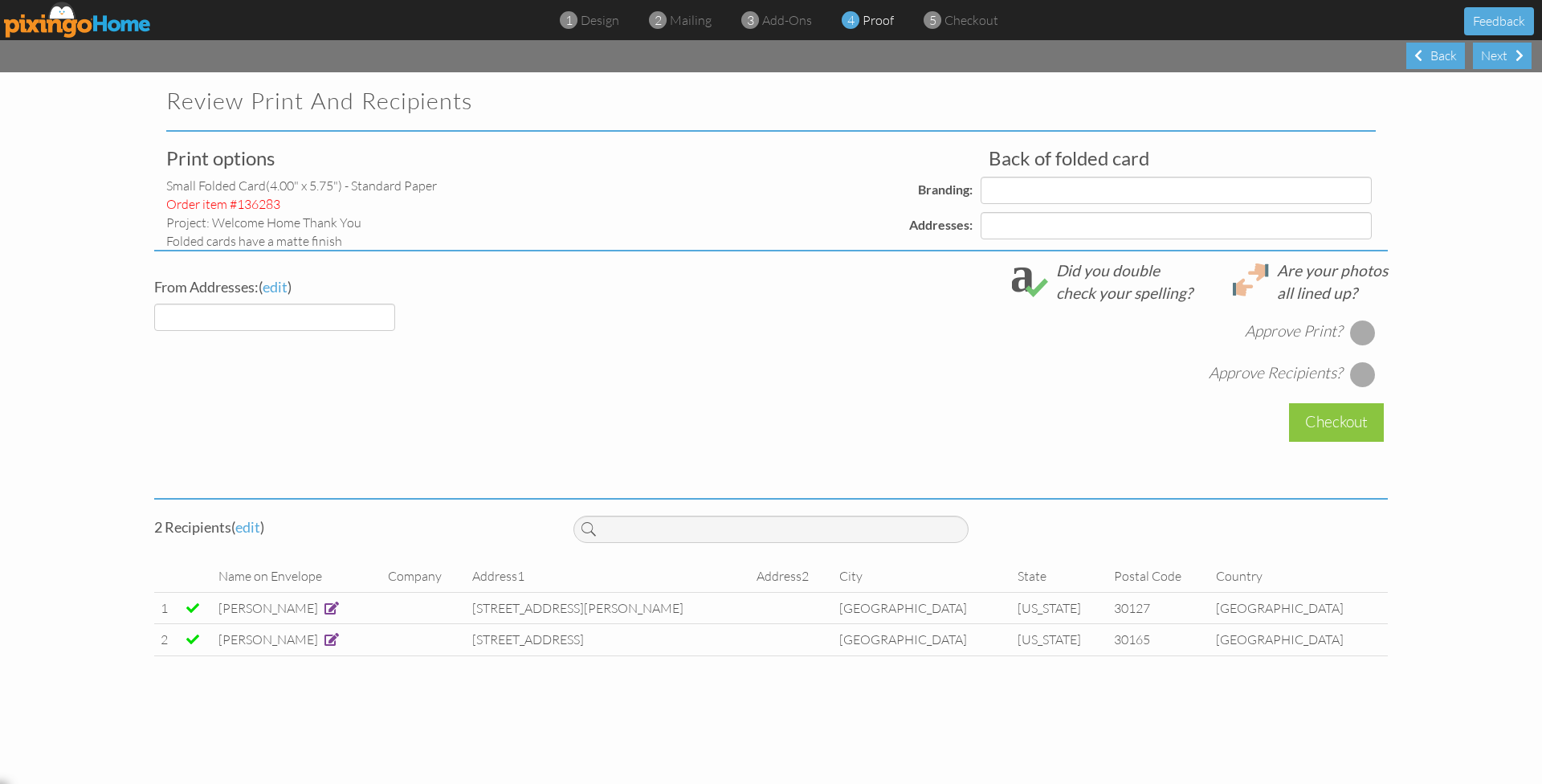
select select "object:17308"
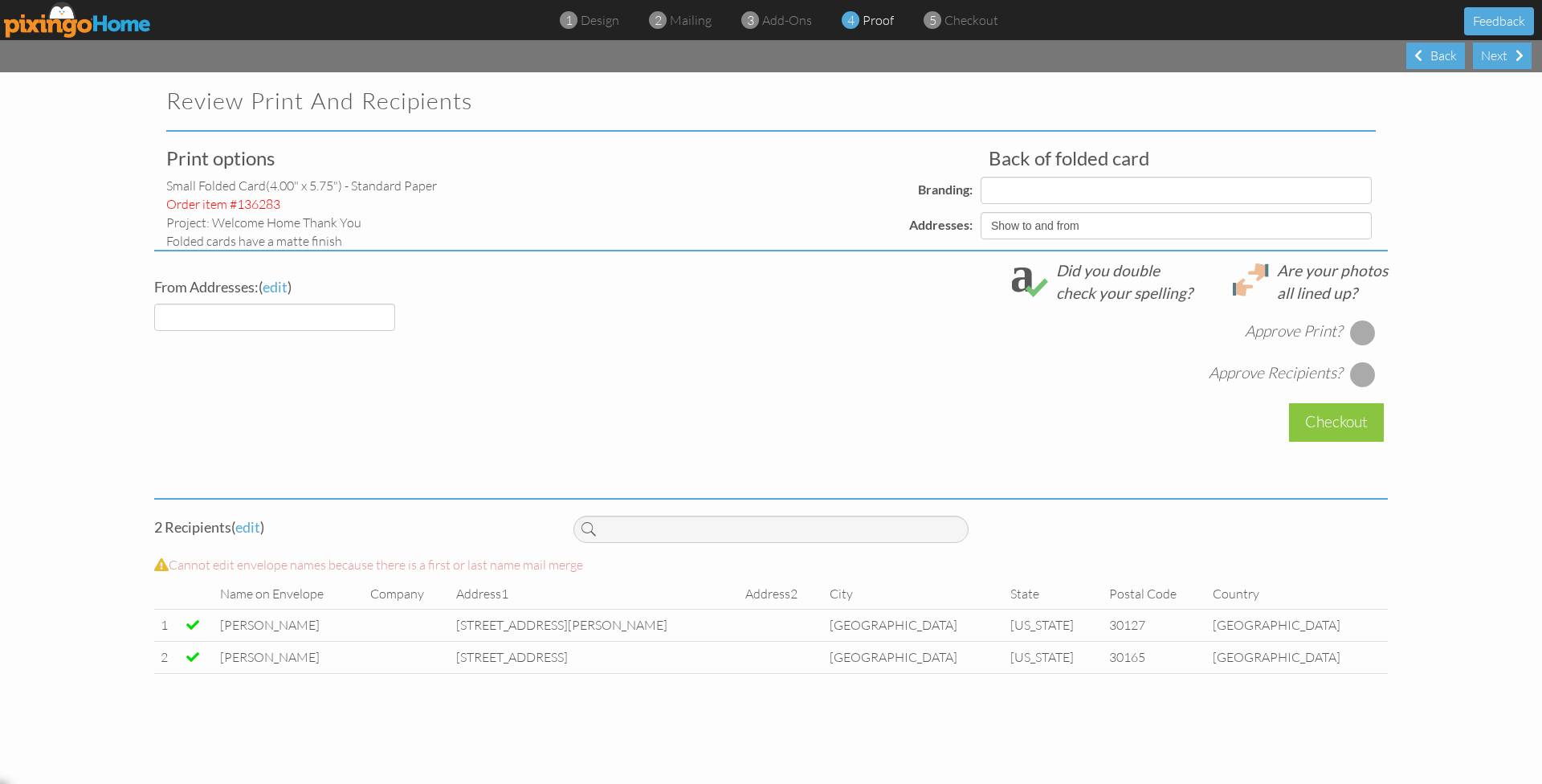
select select "object:17312"
select select "object:17313"
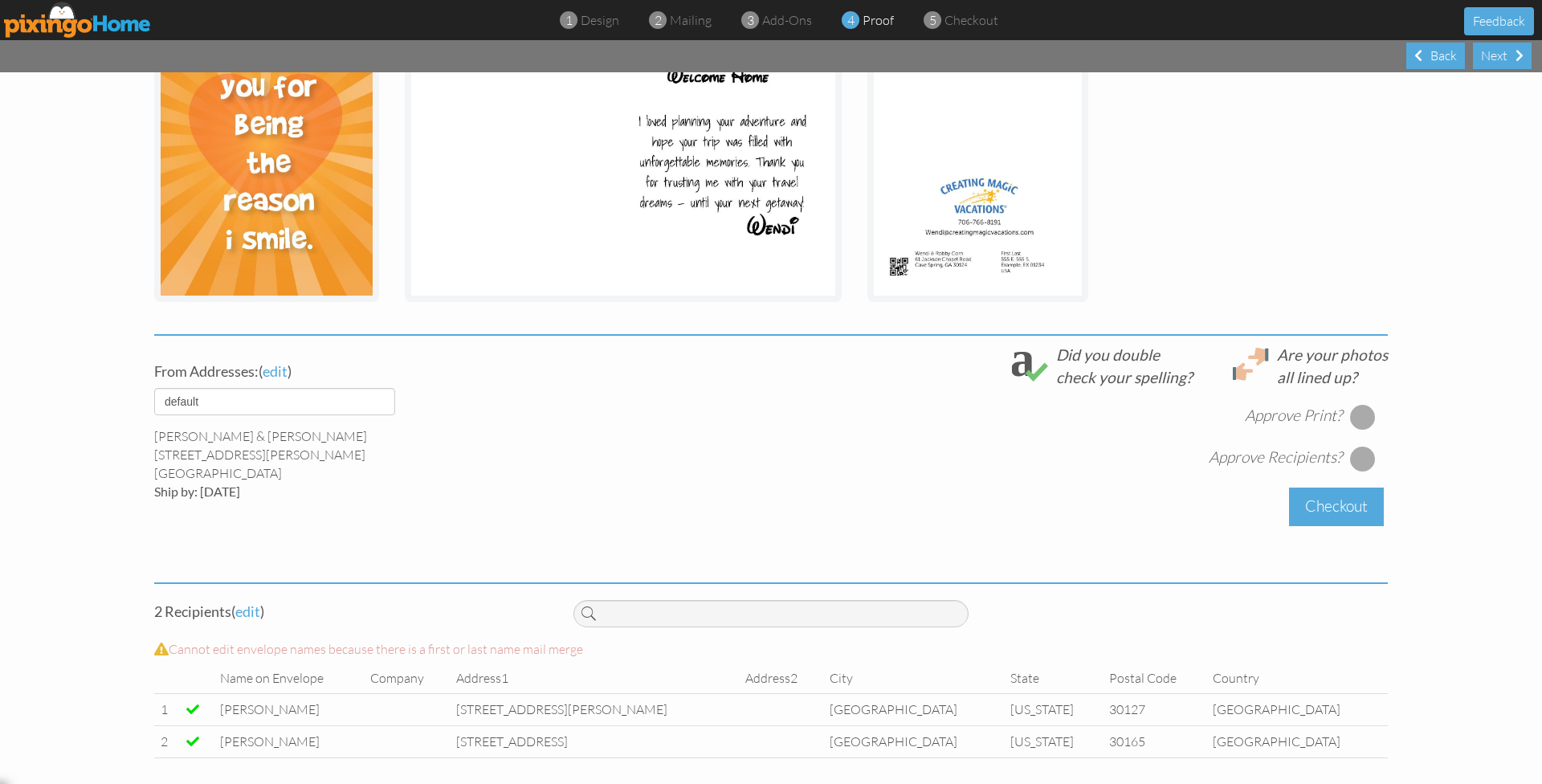
scroll to position [336, 0]
click at [1361, 413] on div at bounding box center [1362, 417] width 25 height 25
click at [1360, 448] on div at bounding box center [1362, 458] width 25 height 25
click at [1333, 501] on div "Checkout" at bounding box center [1336, 507] width 95 height 37
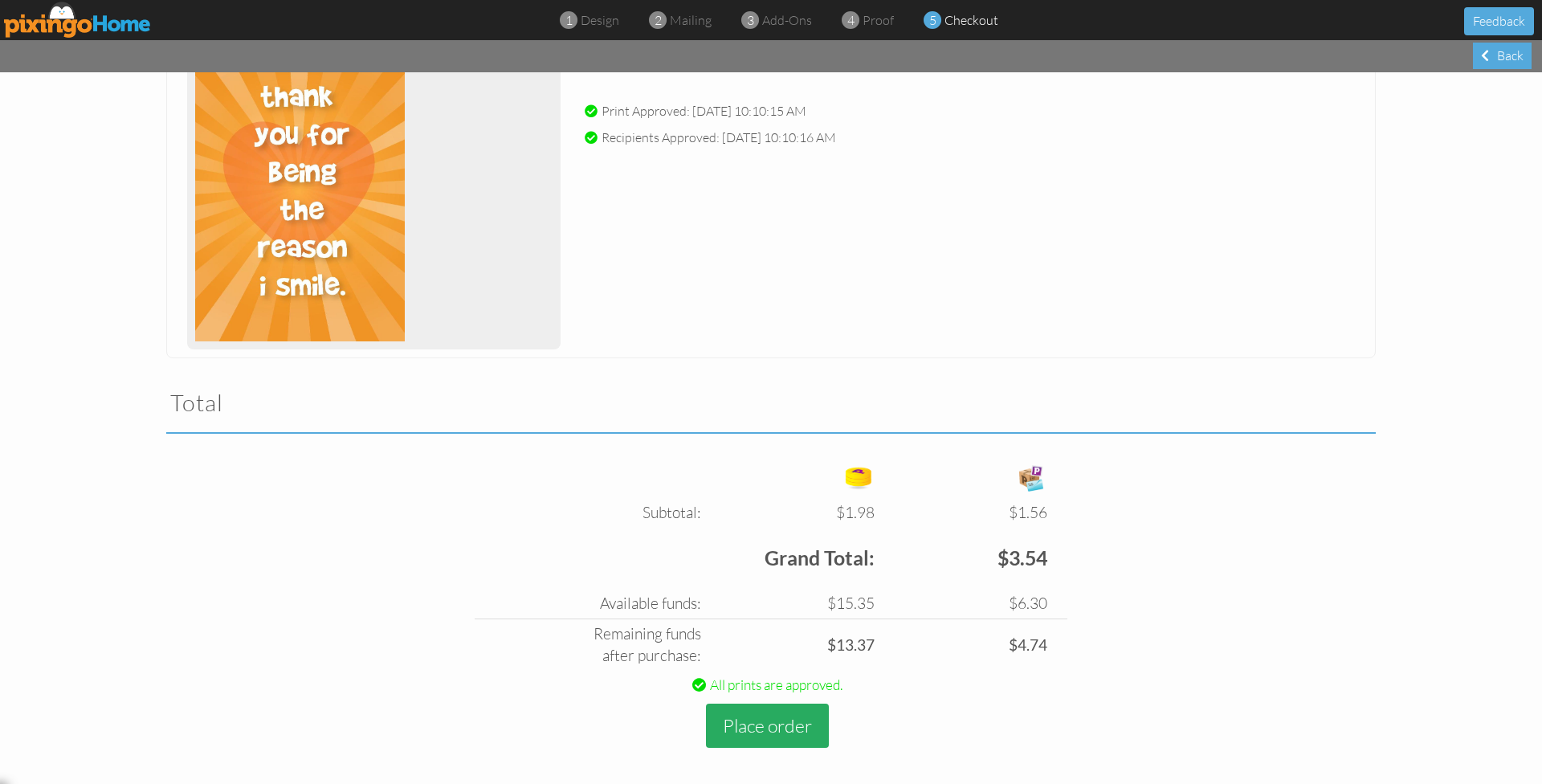
click at [750, 717] on button "Place order" at bounding box center [767, 725] width 123 height 44
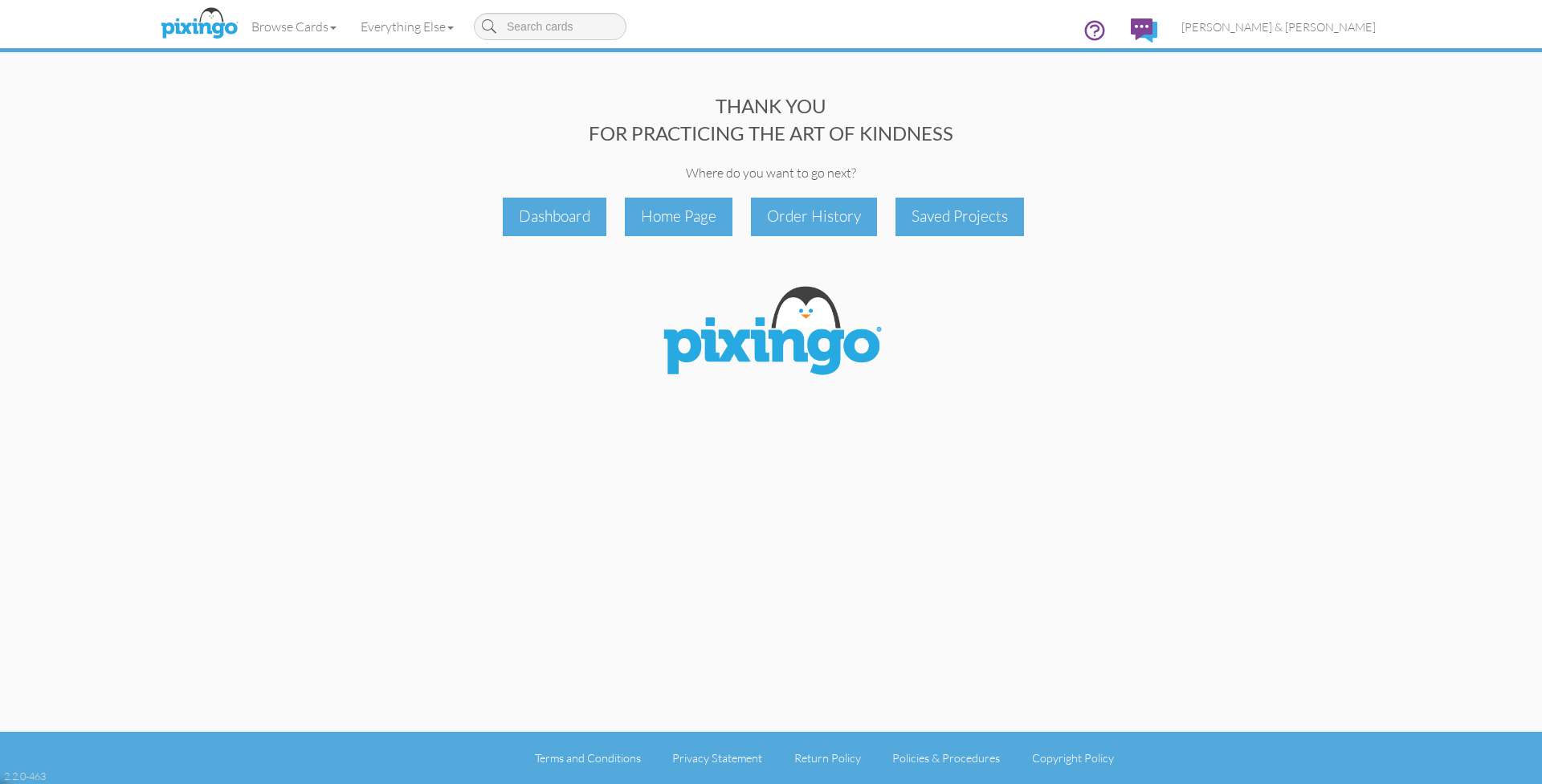
click at [1309, 29] on span "[PERSON_NAME] & [PERSON_NAME]" at bounding box center [1279, 26] width 195 height 14
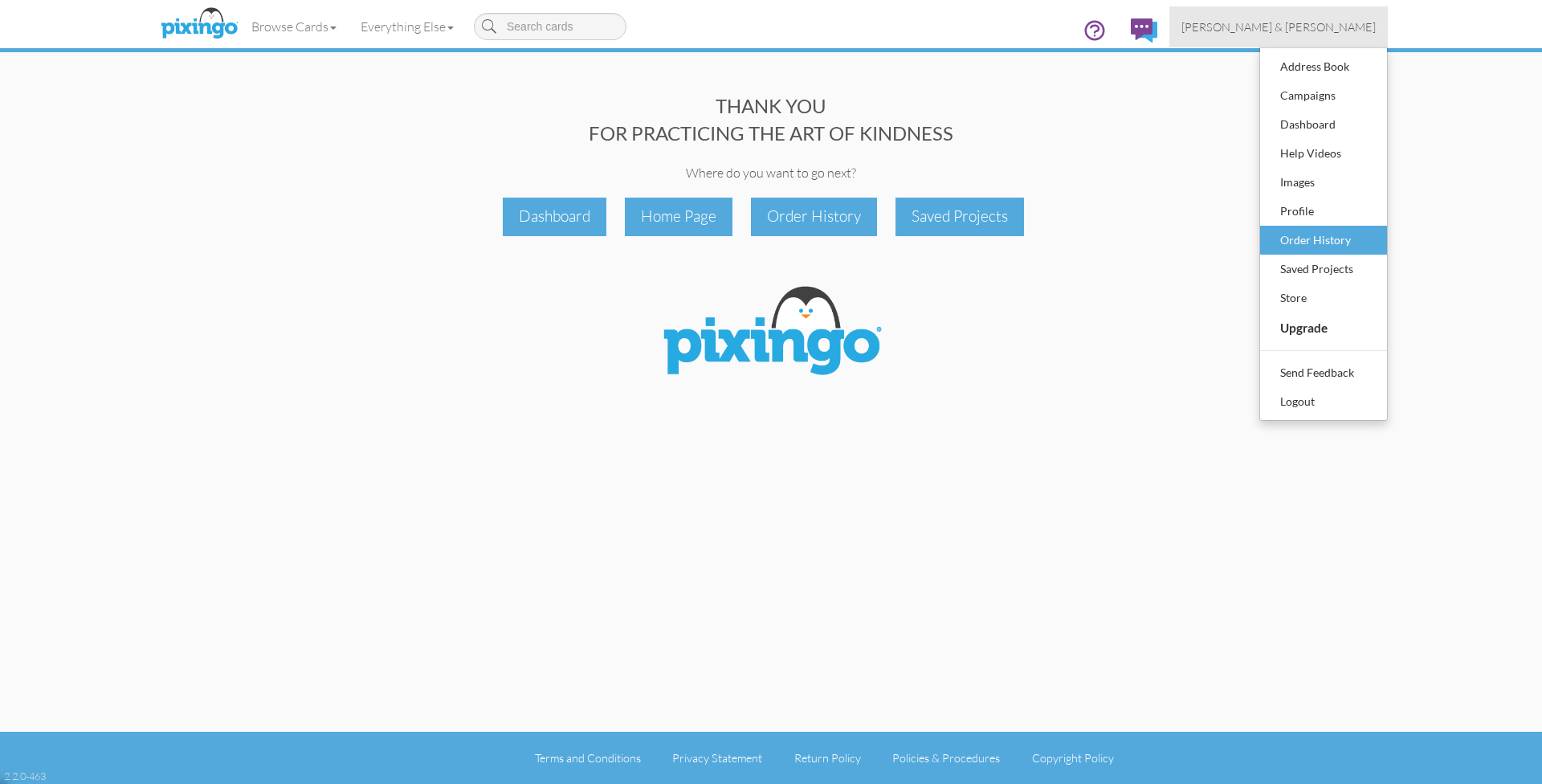
click at [1302, 242] on div "Order History" at bounding box center [1323, 240] width 95 height 24
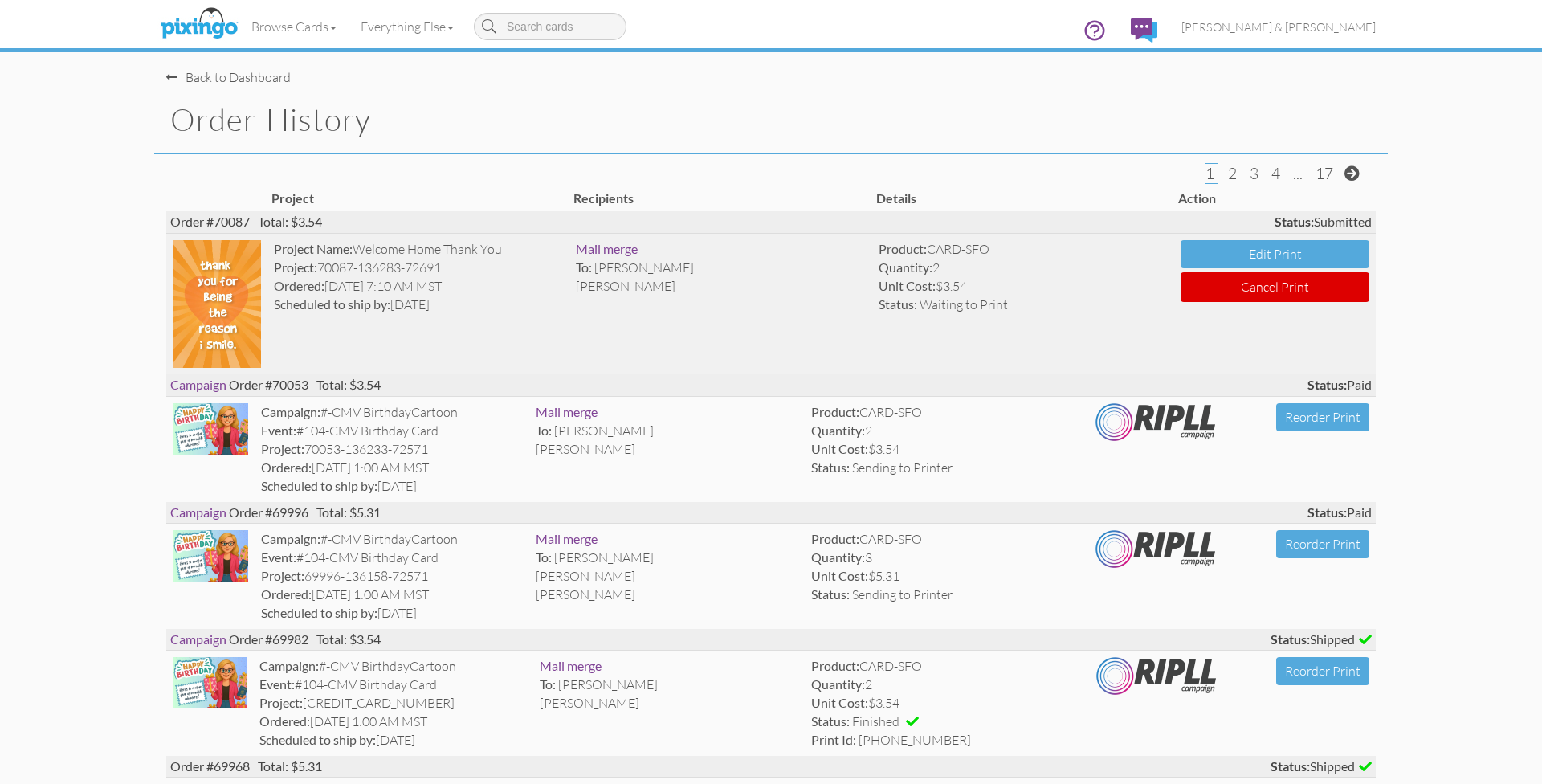
click at [1286, 286] on button "Cancel Print" at bounding box center [1275, 287] width 189 height 30
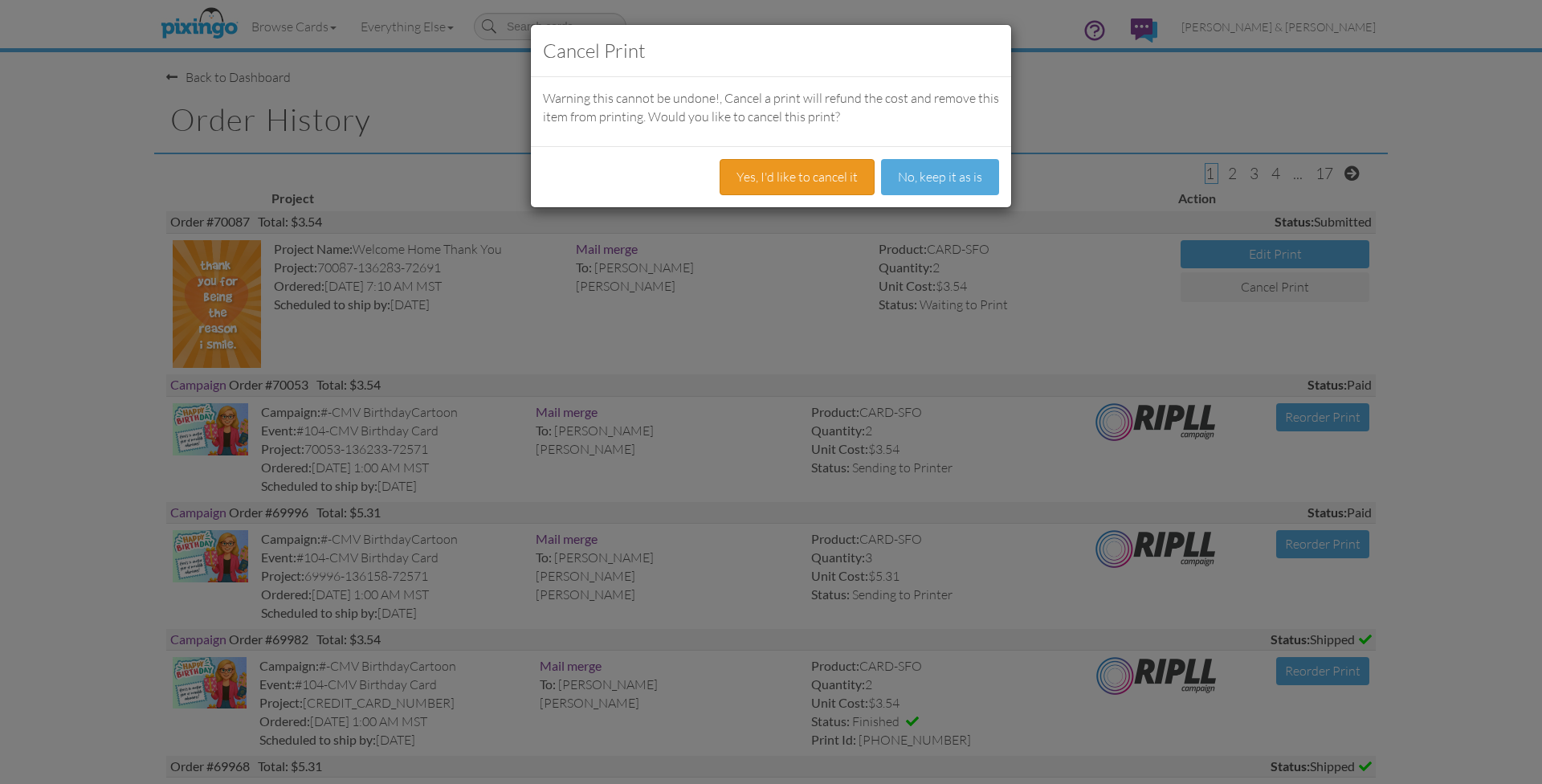
click at [812, 179] on button "Yes, I'd like to cancel it" at bounding box center [797, 177] width 155 height 36
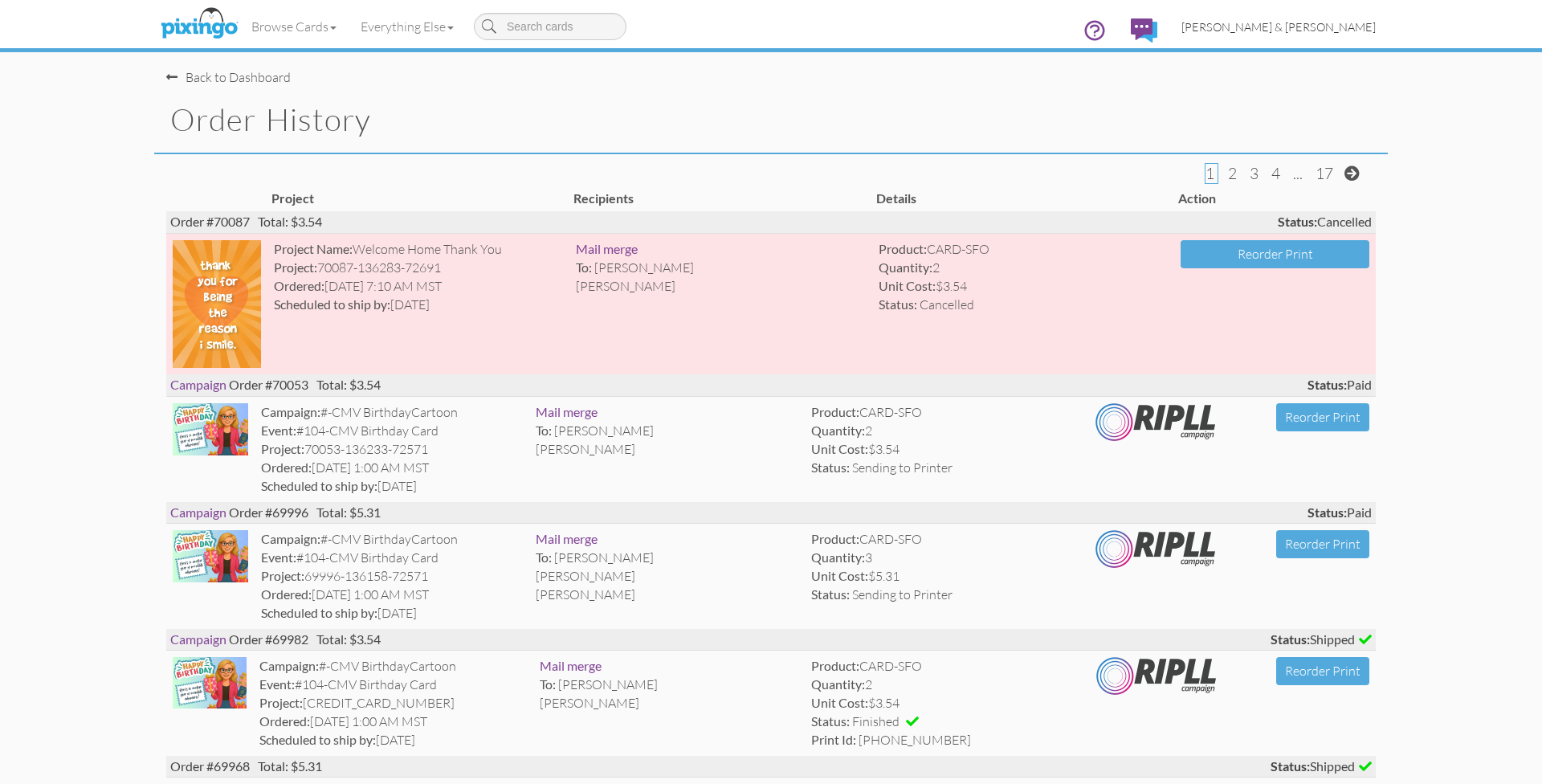
click at [1320, 25] on span "[PERSON_NAME] & [PERSON_NAME]" at bounding box center [1279, 26] width 195 height 14
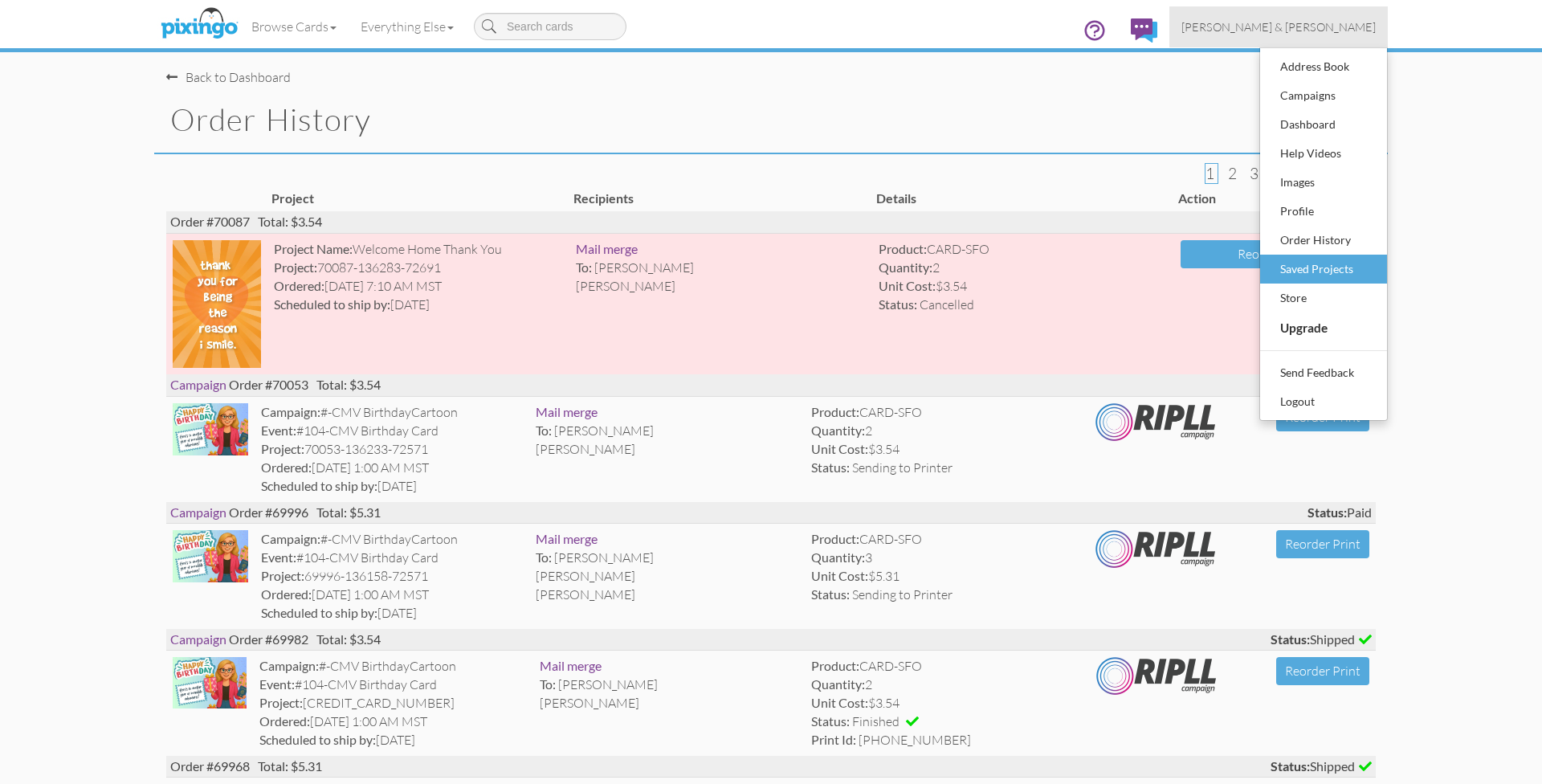
click at [1330, 269] on div "Saved Projects" at bounding box center [1323, 269] width 95 height 24
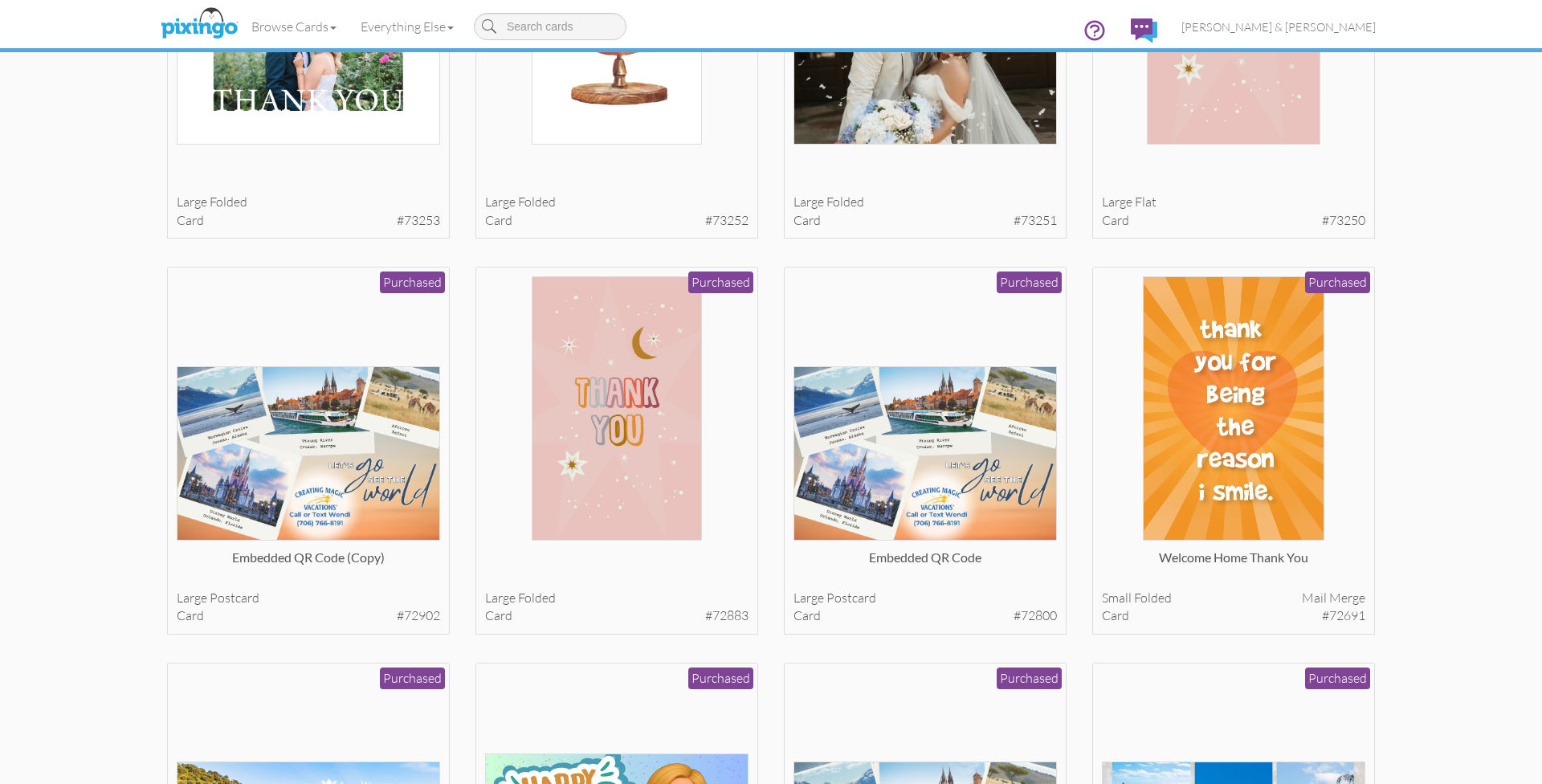
scroll to position [1869, 0]
click at [1191, 375] on img at bounding box center [1234, 409] width 182 height 264
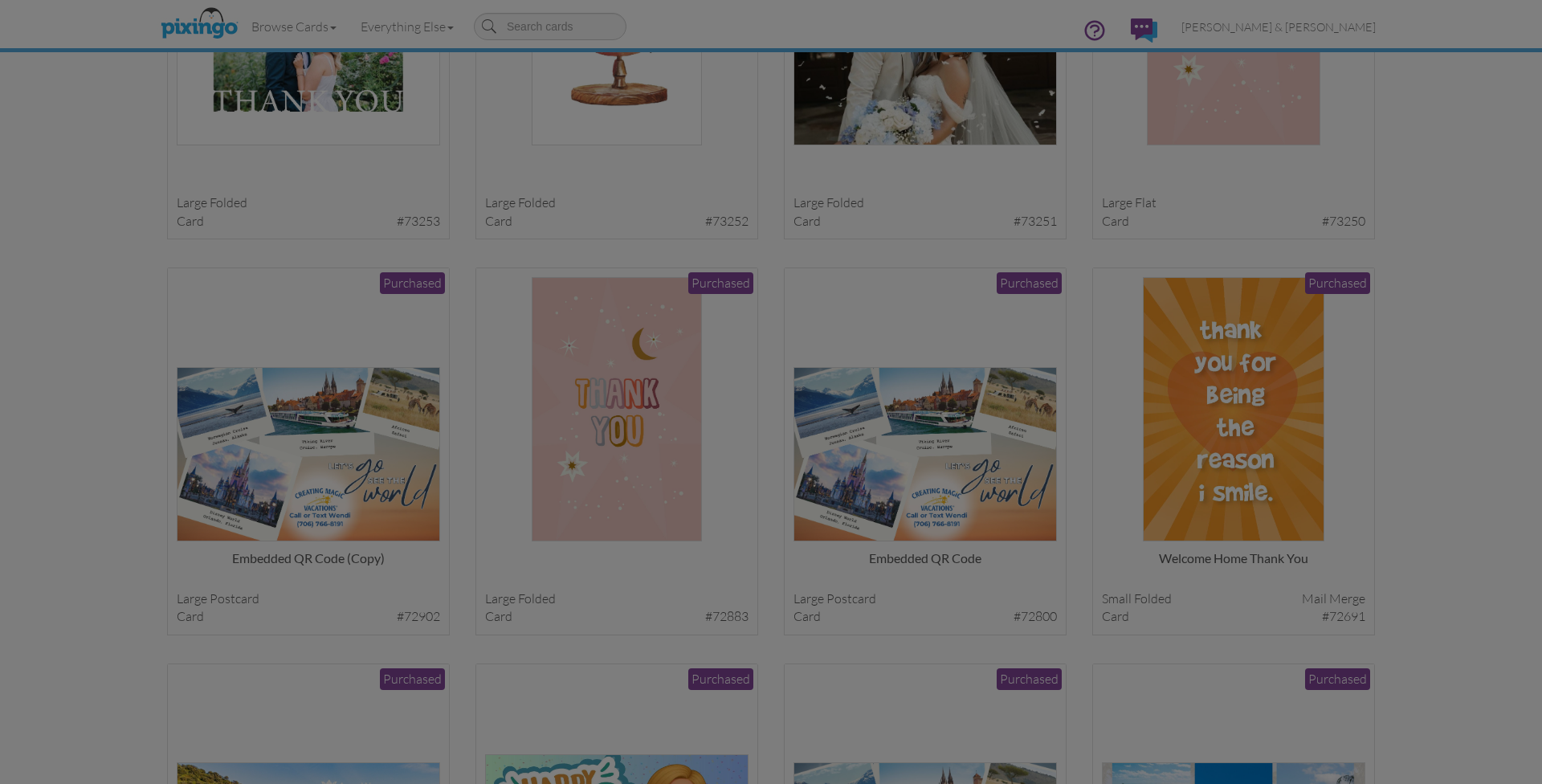
click at [1191, 375] on div "Load Project Front inside This project was used in a previous order and cannot …" at bounding box center [771, 392] width 1542 height 784
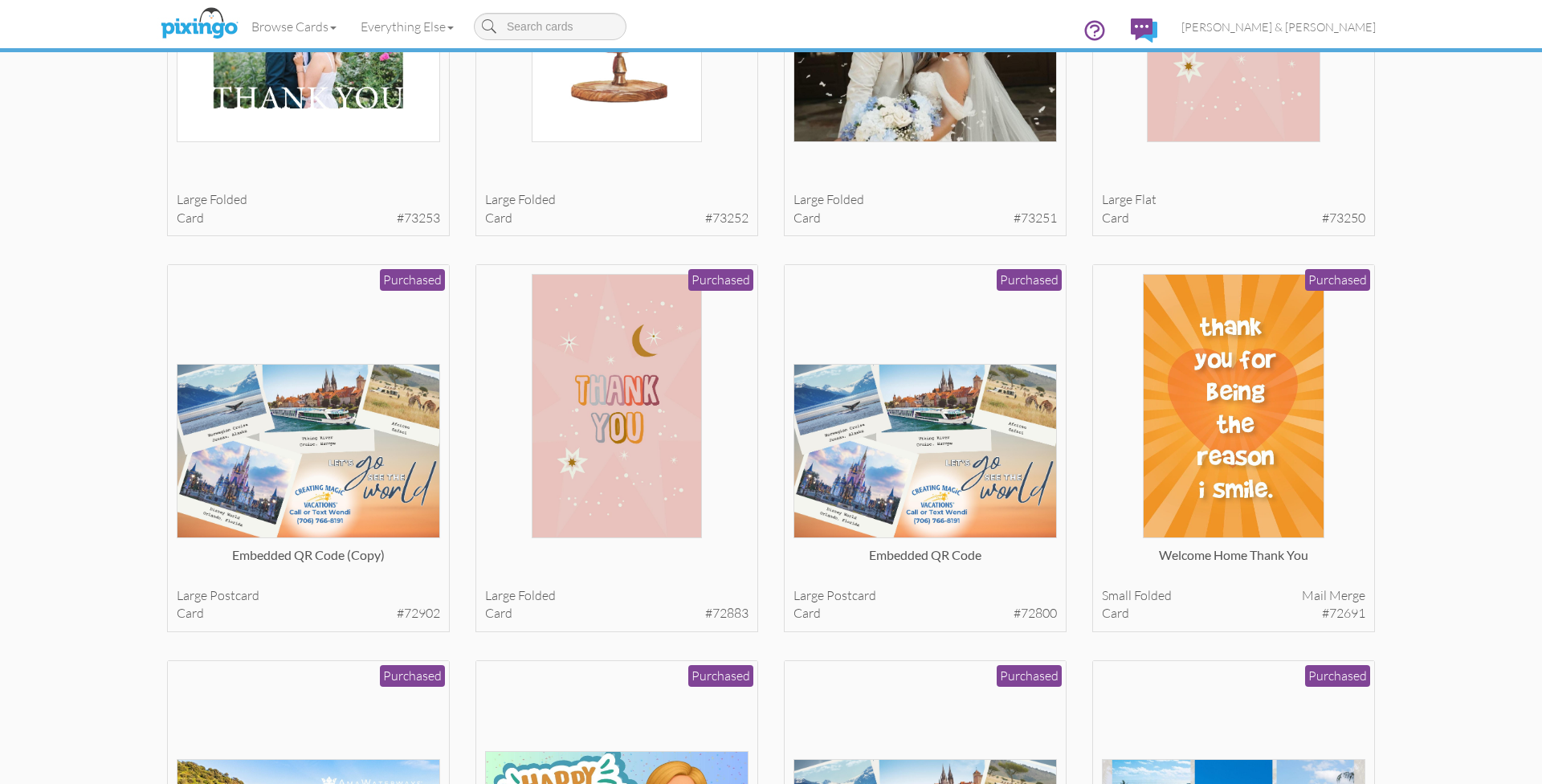
scroll to position [1872, 0]
click at [1226, 353] on img at bounding box center [1234, 406] width 182 height 264
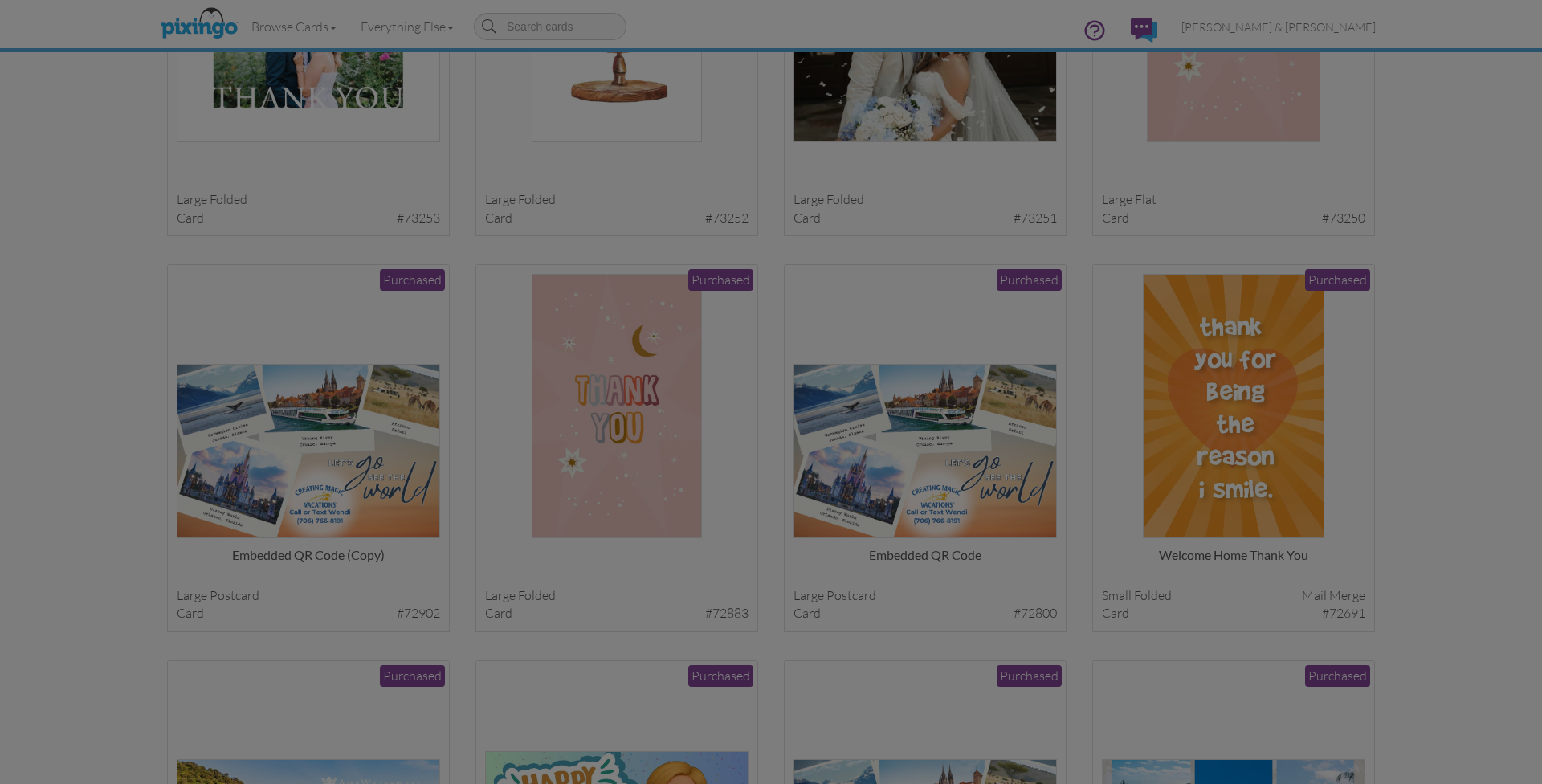
click at [1226, 353] on div "Load Project Front inside This project was used in a previous order and cannot …" at bounding box center [771, 392] width 1542 height 784
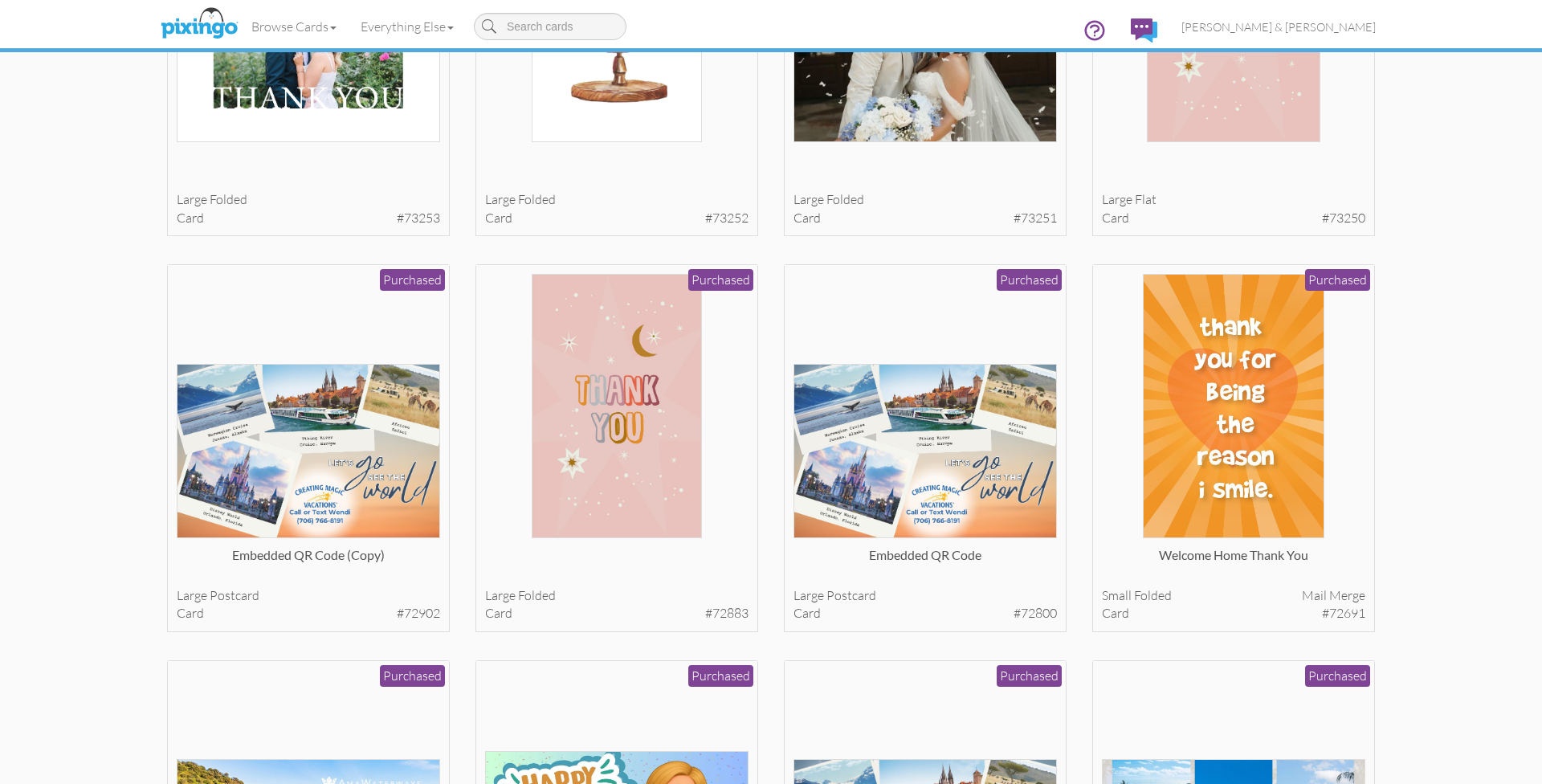
click at [1226, 353] on img at bounding box center [1234, 406] width 182 height 264
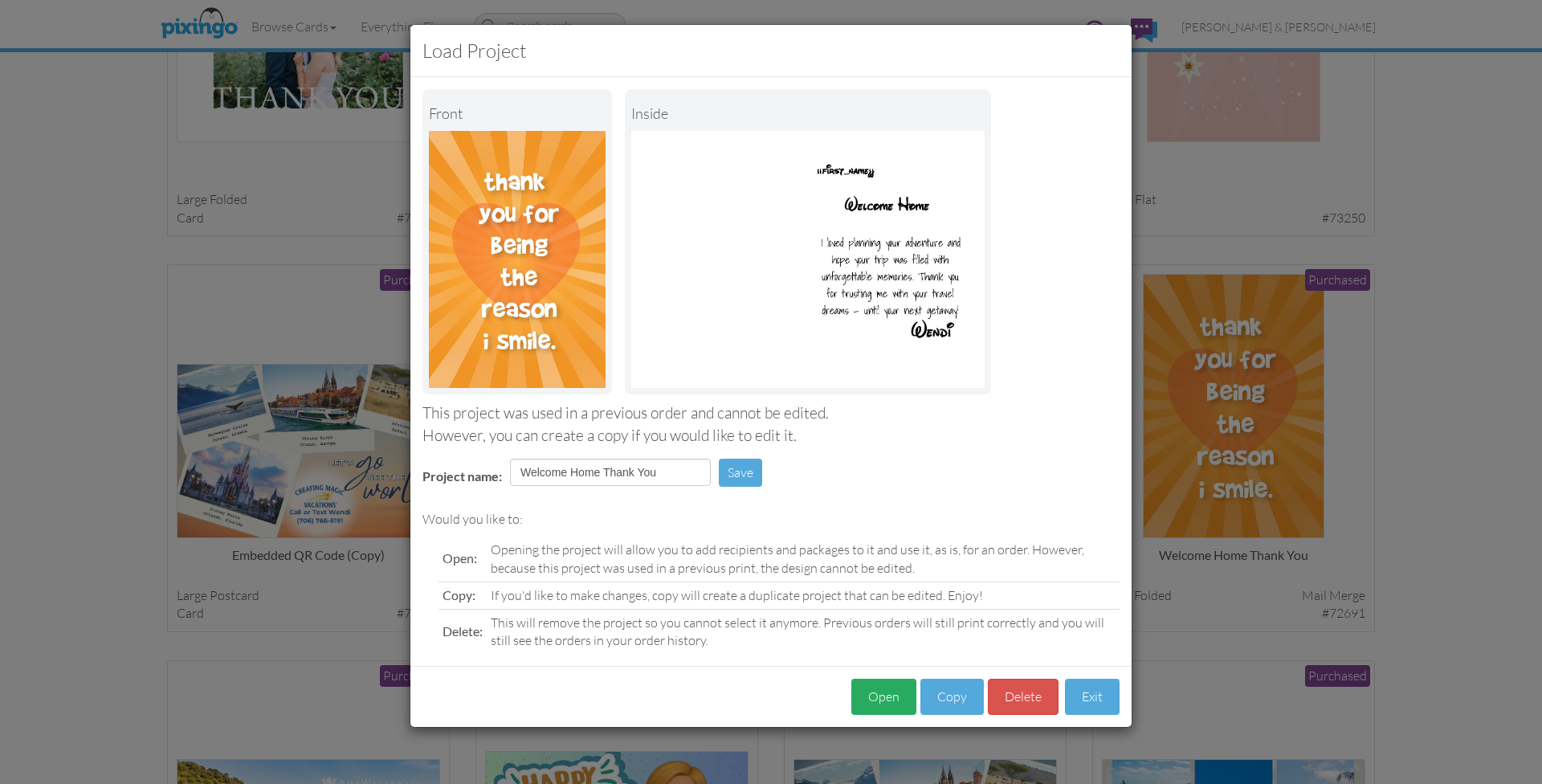
click at [872, 695] on button "Open" at bounding box center [884, 696] width 65 height 36
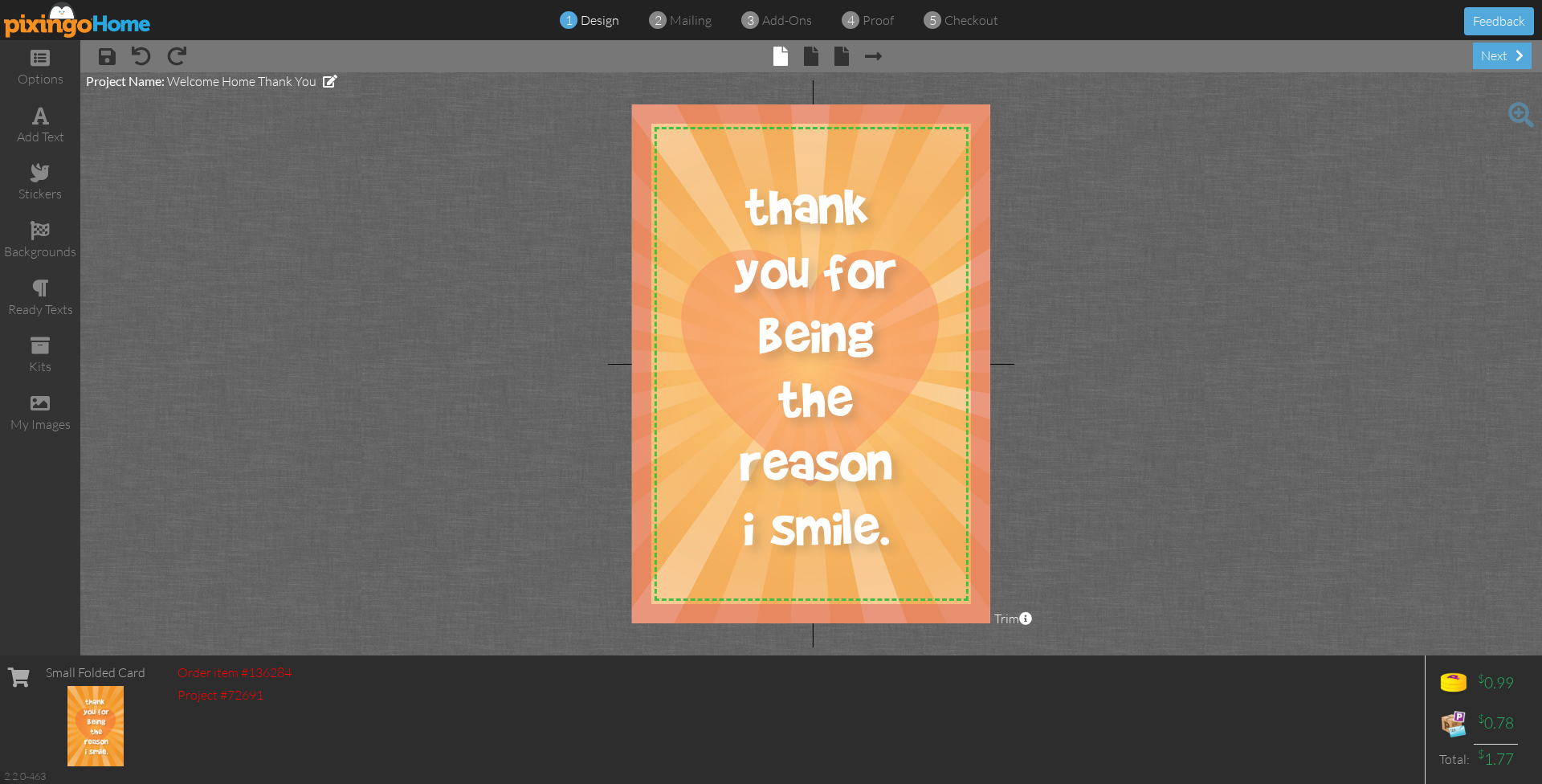
scroll to position [1, 0]
click at [1520, 51] on span at bounding box center [1520, 55] width 8 height 13
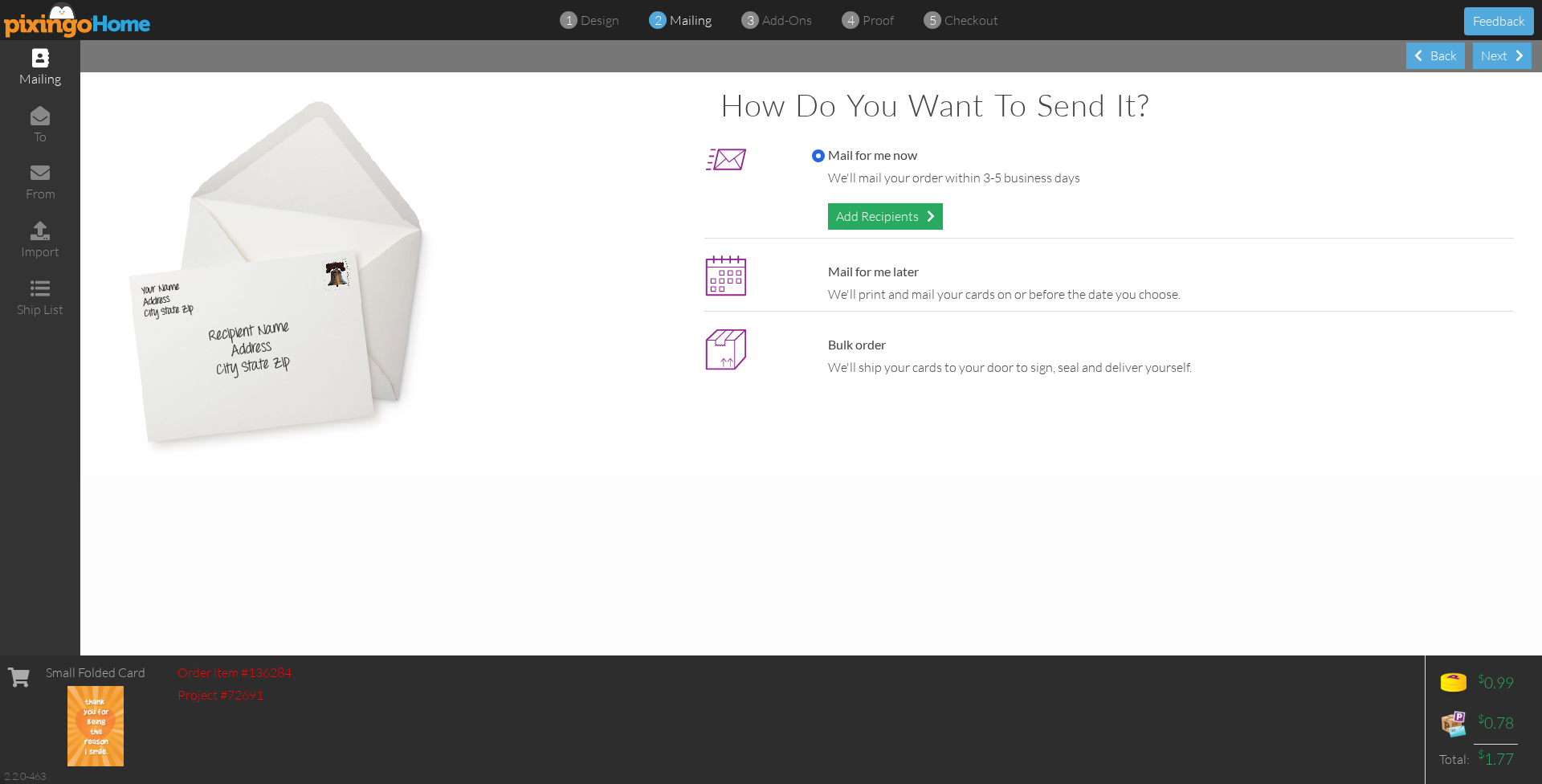
click at [886, 210] on div "Add Recipients" at bounding box center [885, 216] width 115 height 26
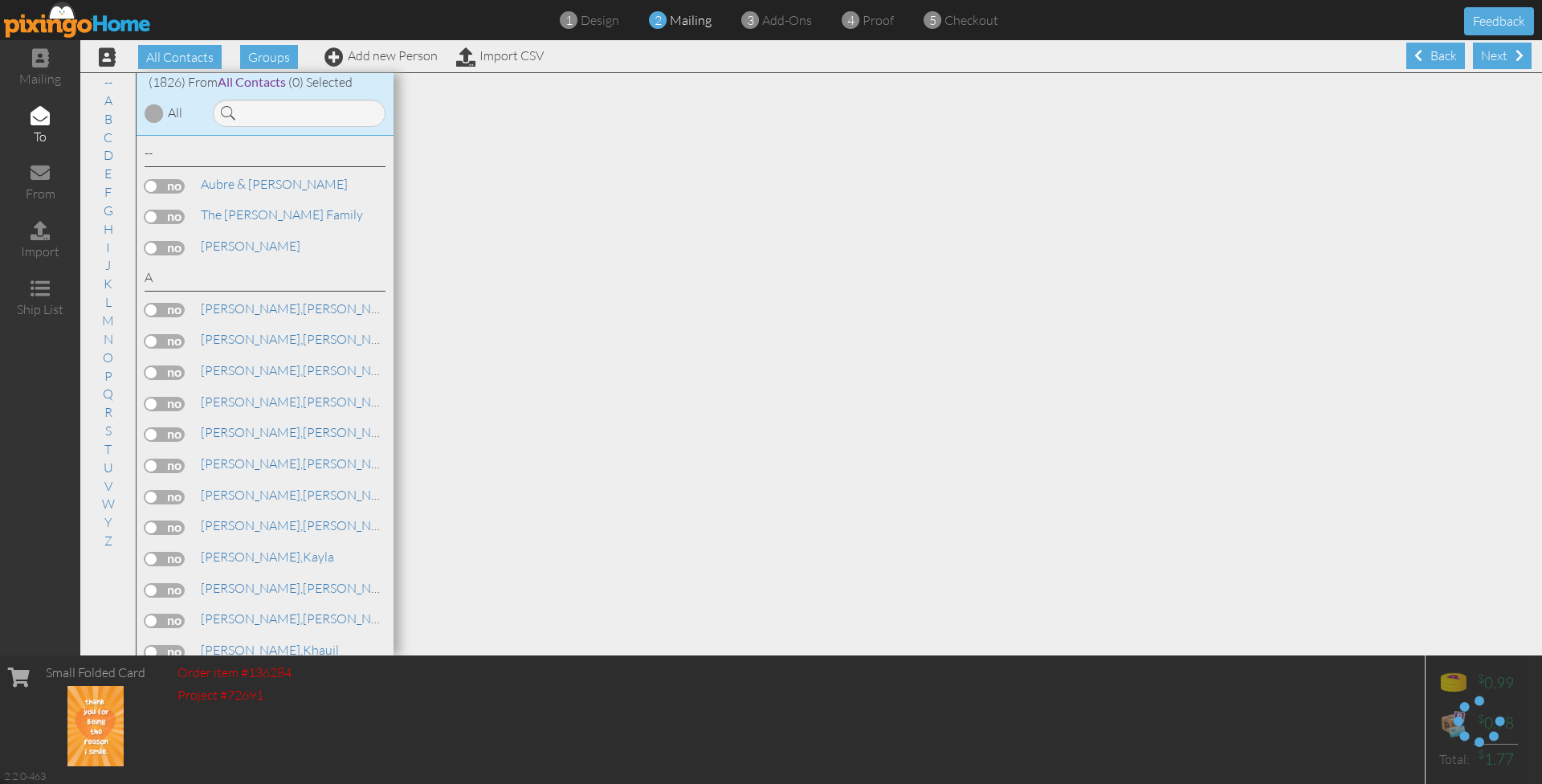
scroll to position [0, -2]
click at [286, 117] on input at bounding box center [298, 112] width 173 height 27
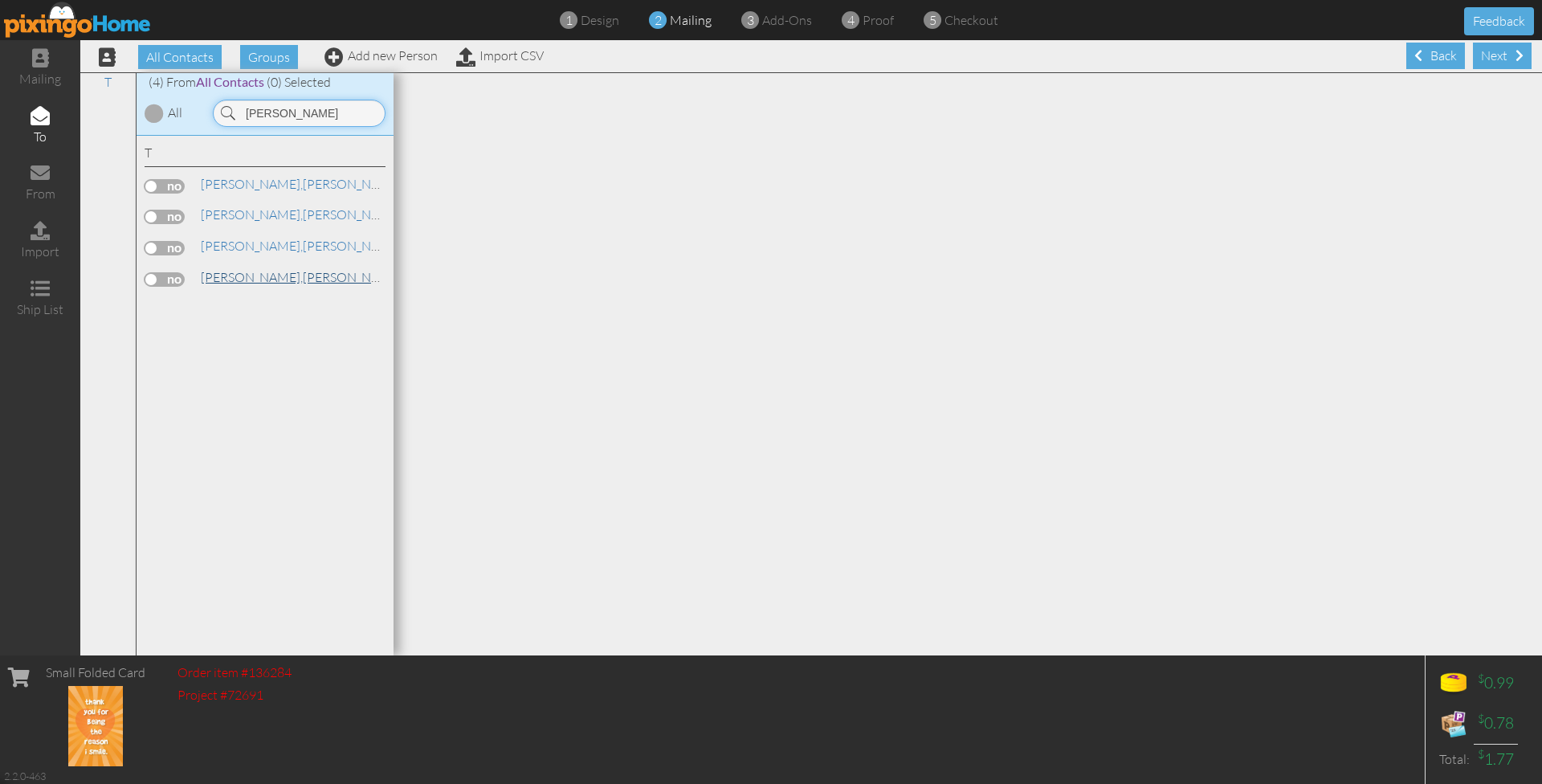
type input "[PERSON_NAME]"
click at [247, 268] on link "[PERSON_NAME]" at bounding box center [301, 277] width 205 height 20
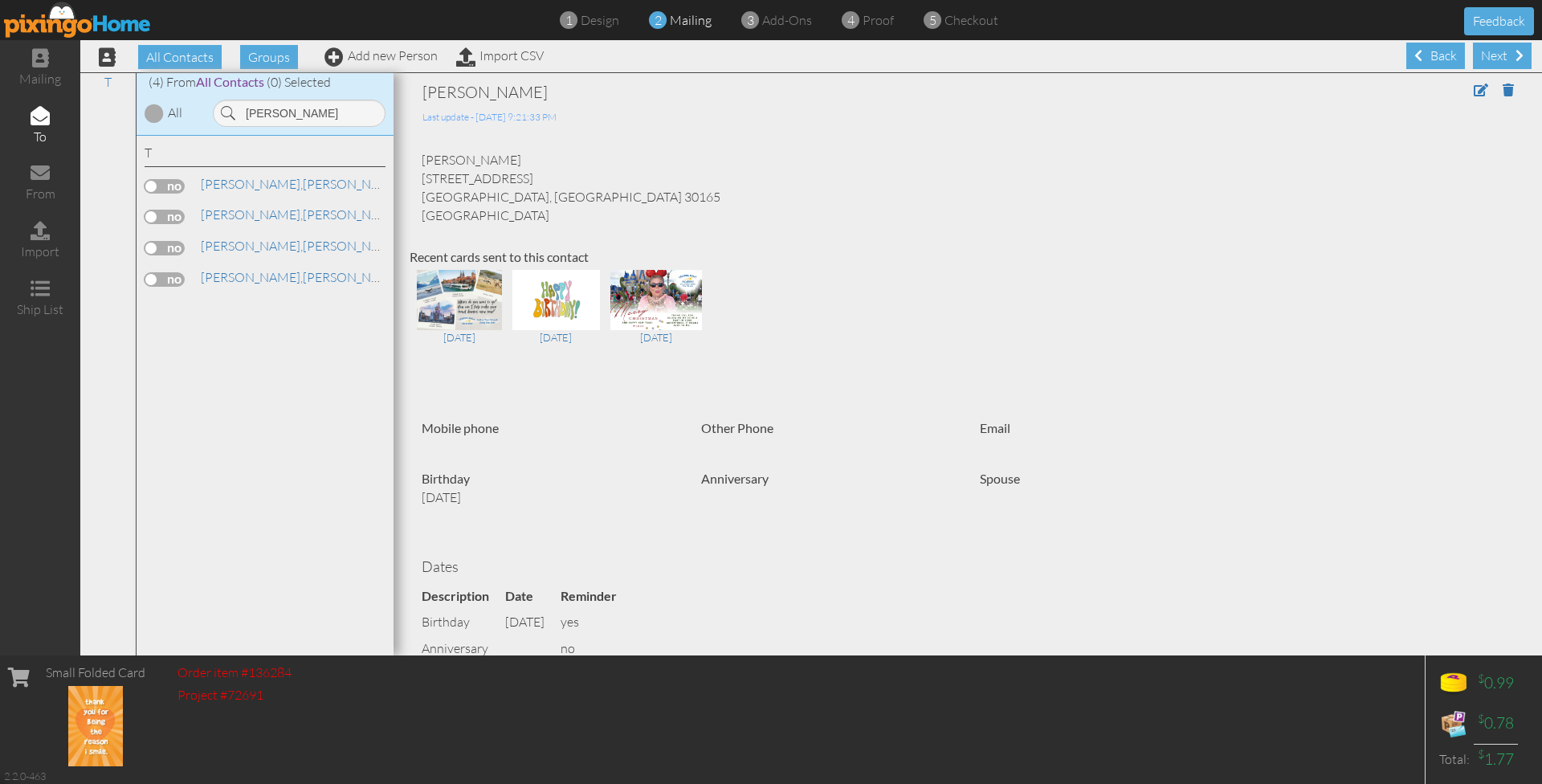
scroll to position [1, 0]
click at [171, 275] on label at bounding box center [165, 279] width 40 height 14
click at [0, 0] on input "checkbox" at bounding box center [0, 0] width 0 height 0
click at [1516, 54] on span at bounding box center [1520, 55] width 8 height 13
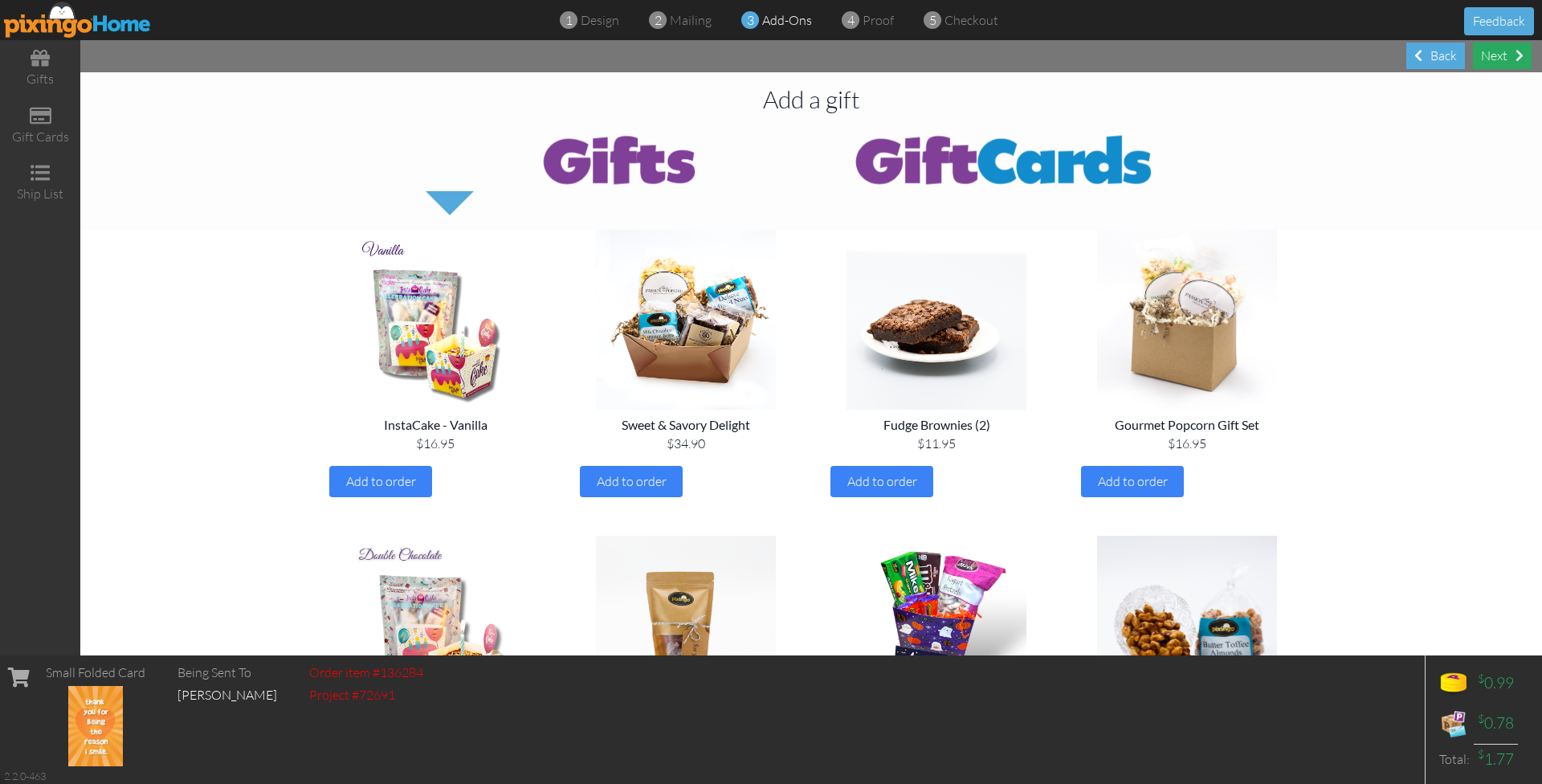
click at [1506, 56] on div "Next" at bounding box center [1502, 55] width 59 height 26
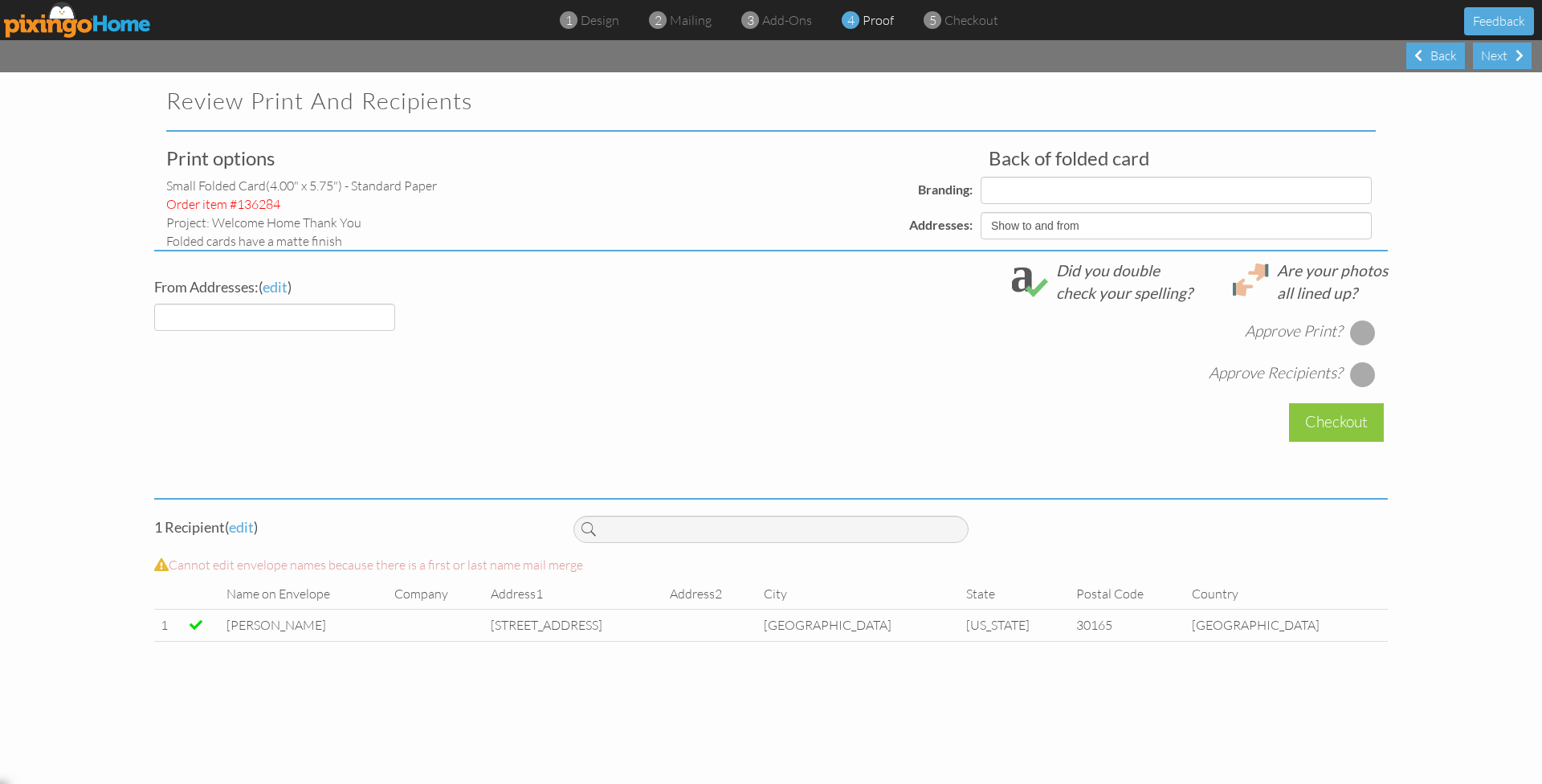
select select "object:23371"
click at [1360, 331] on div at bounding box center [1362, 332] width 25 height 25
select select "object:23373"
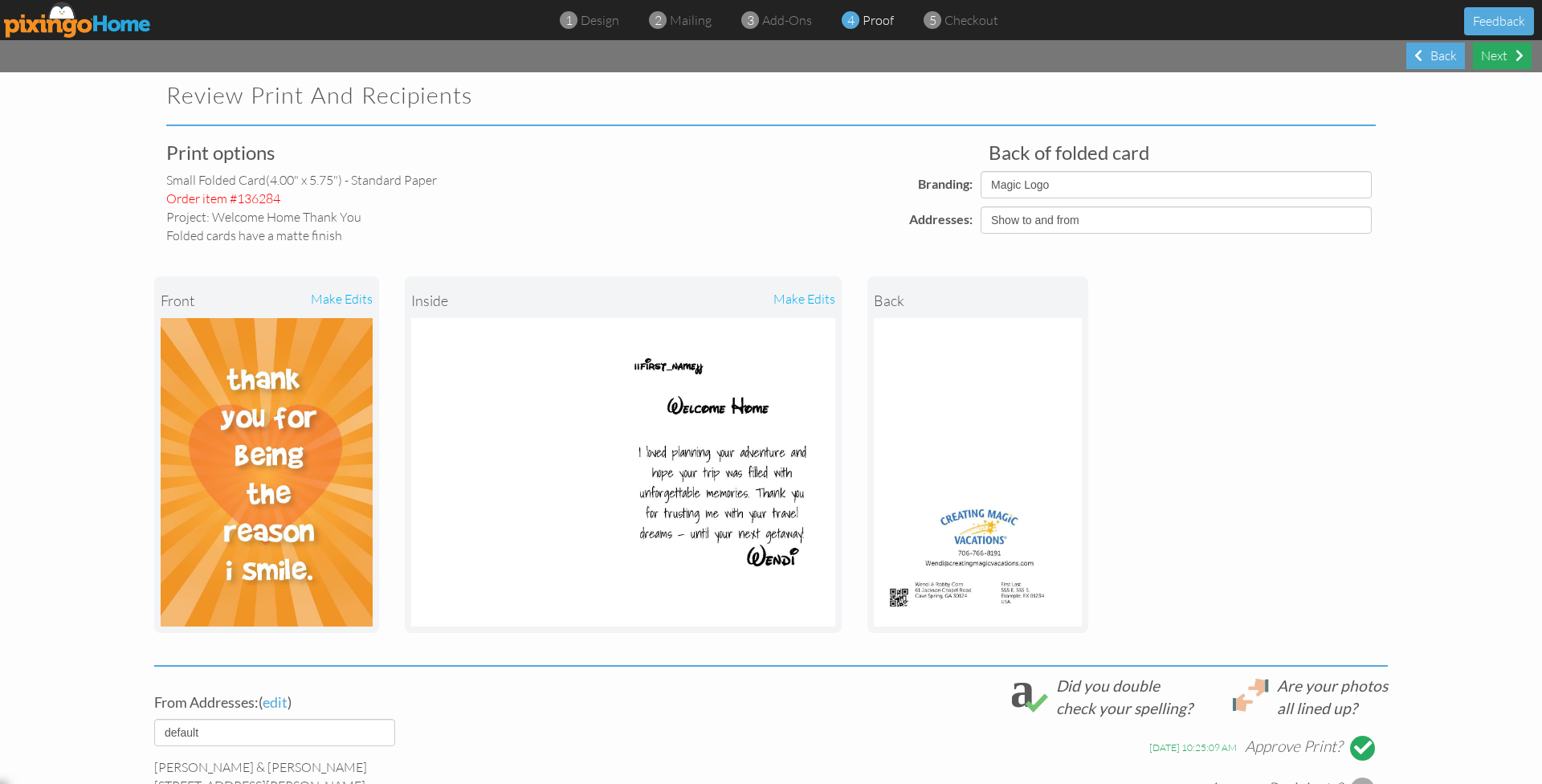
click at [1491, 57] on div "Next" at bounding box center [1502, 55] width 59 height 26
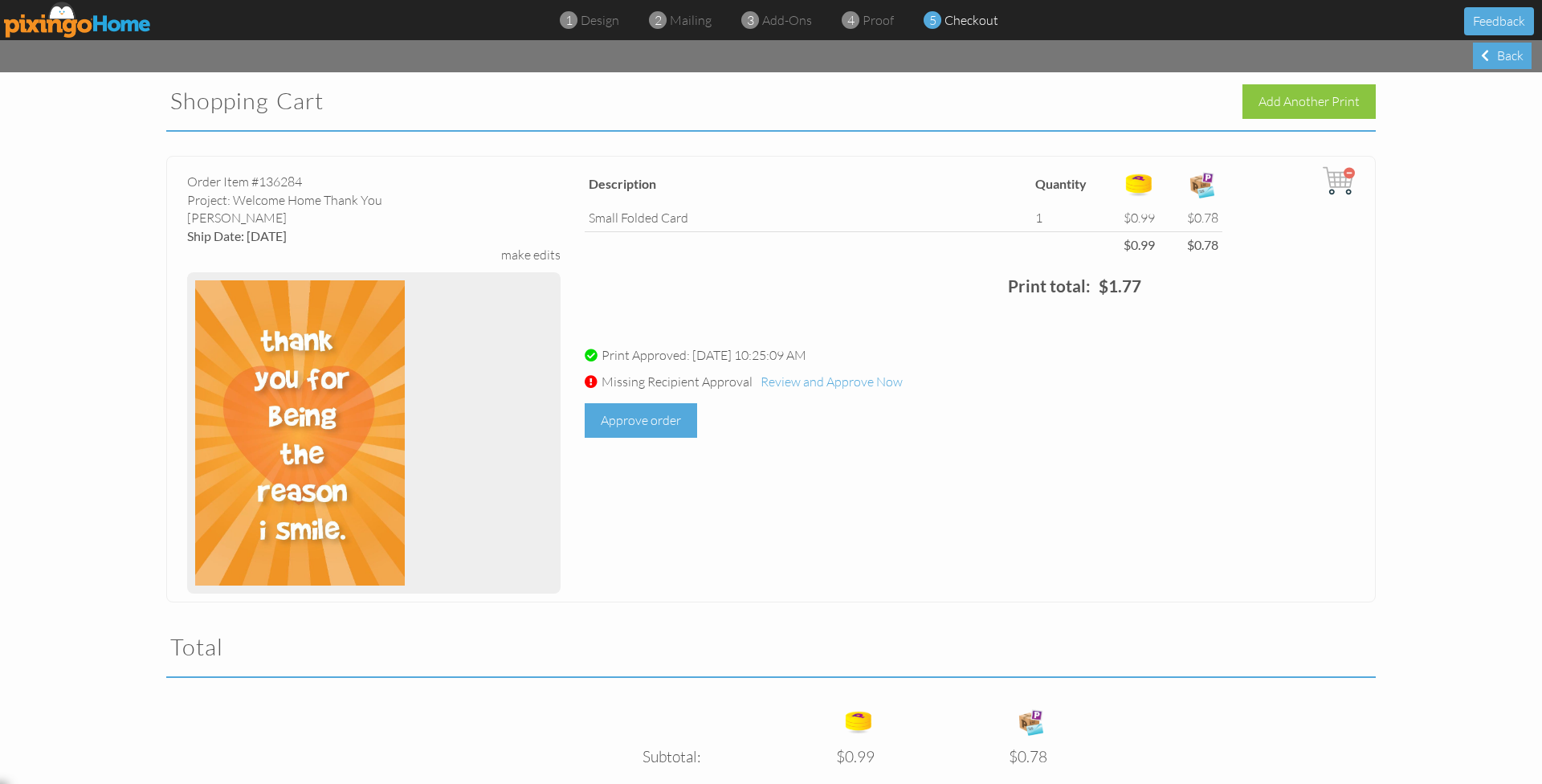
click at [657, 406] on div "Approve order" at bounding box center [641, 420] width 112 height 35
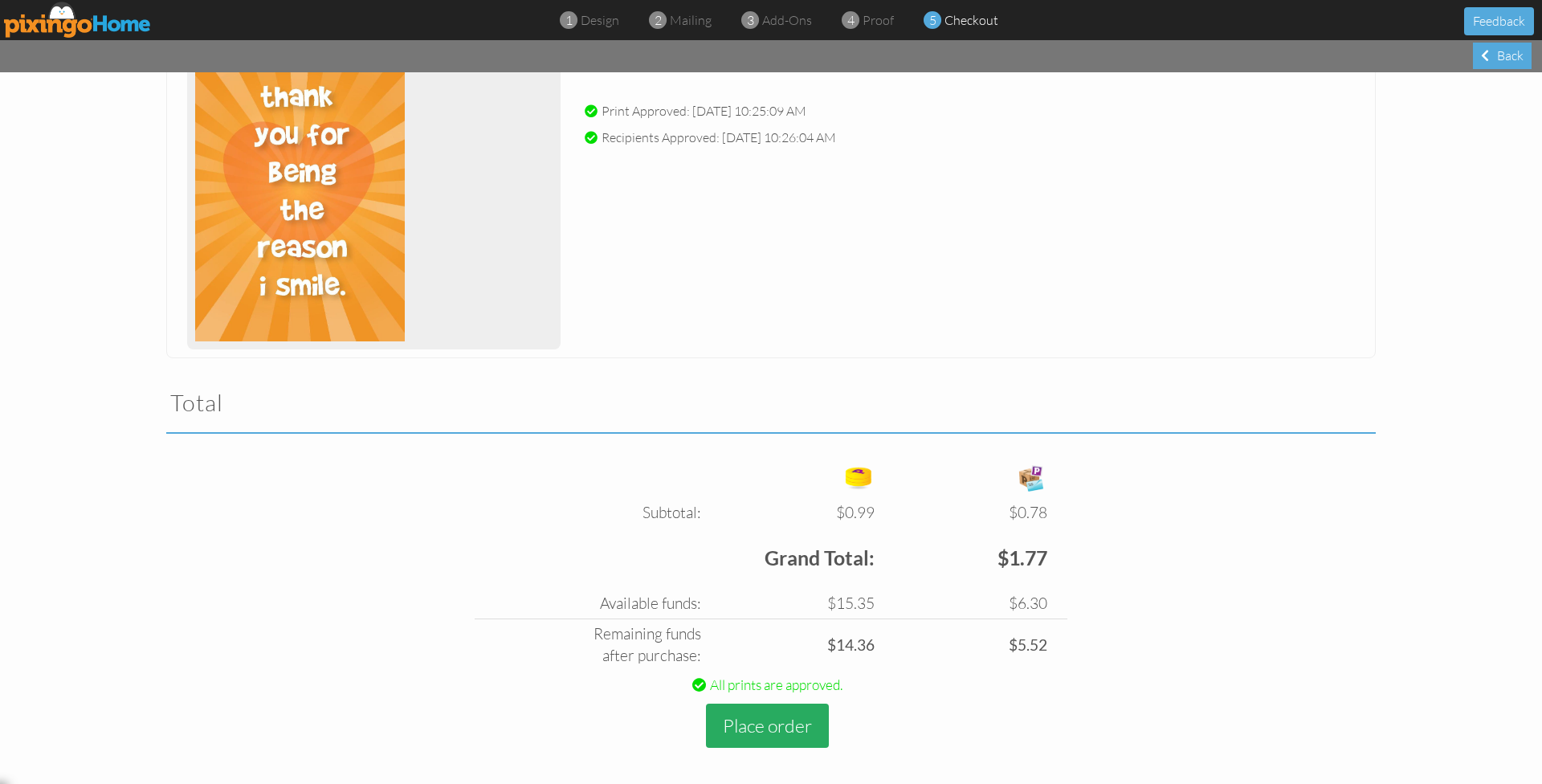
click at [776, 724] on button "Place order" at bounding box center [767, 725] width 123 height 44
